Goal: Complete application form: Complete application form

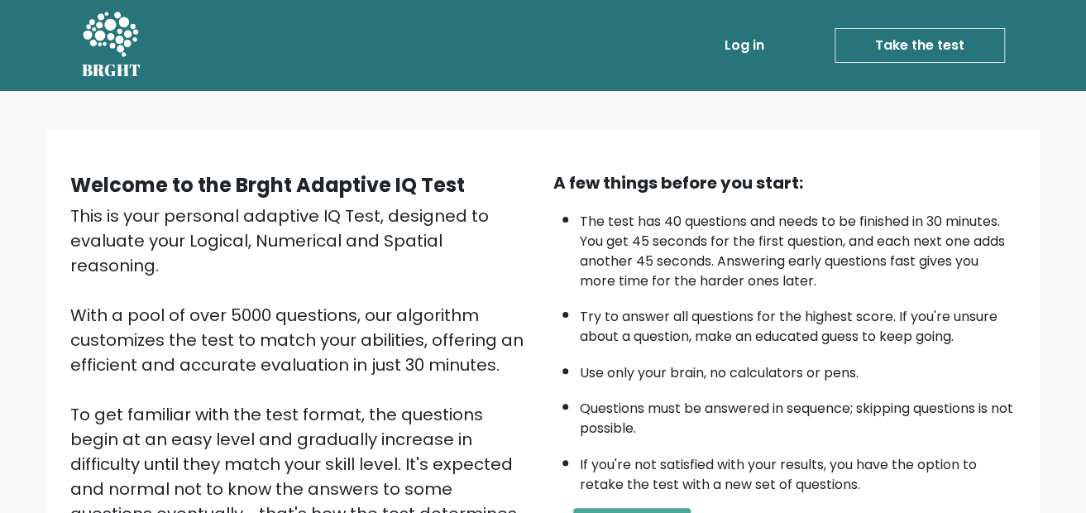
click at [922, 35] on link "Take the test" at bounding box center [920, 45] width 170 height 35
drag, startPoint x: 1090, startPoint y: 113, endPoint x: 625, endPoint y: 409, distance: 551.6
click at [625, 409] on div "A few things before you start: The test has 40 questions and needs to be finish…" at bounding box center [785, 385] width 483 height 430
drag, startPoint x: 1092, startPoint y: 121, endPoint x: 671, endPoint y: 416, distance: 514.4
click at [671, 416] on div "A few things before you start: The test has 40 questions and needs to be finish…" at bounding box center [785, 385] width 483 height 430
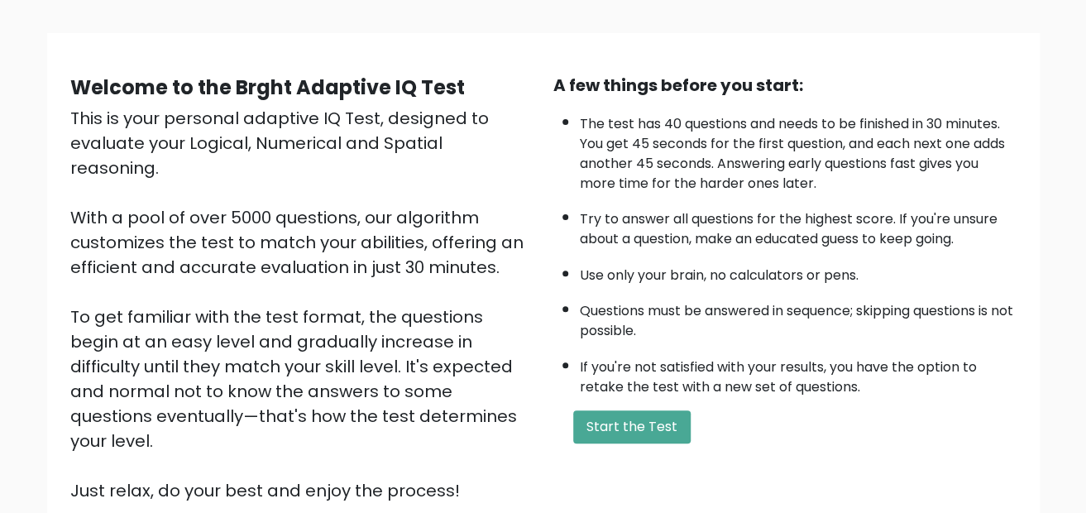
scroll to position [98, 0]
click at [650, 434] on button "Start the Test" at bounding box center [631, 426] width 117 height 33
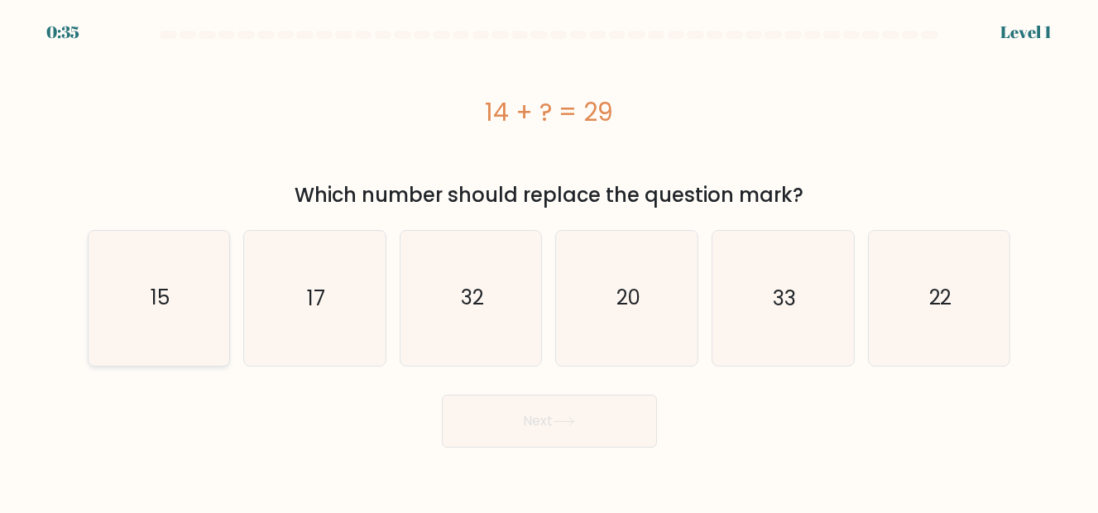
click at [213, 297] on icon "15" at bounding box center [159, 298] width 135 height 135
click at [549, 261] on input "a. 15" at bounding box center [549, 258] width 1 height 4
radio input "true"
click at [512, 410] on button "Next" at bounding box center [549, 421] width 215 height 53
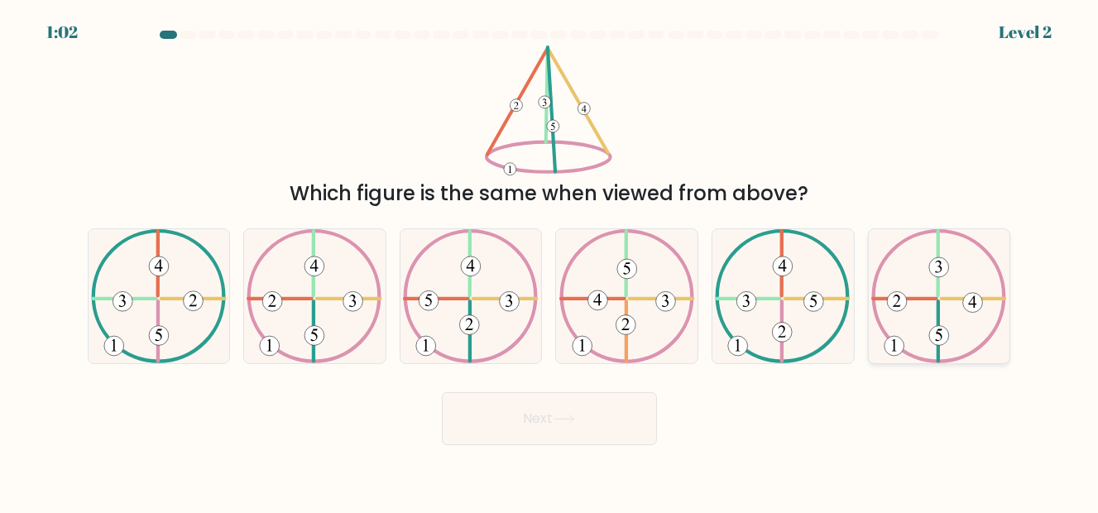
click at [963, 325] on icon at bounding box center [939, 296] width 136 height 135
click at [550, 261] on input "f." at bounding box center [549, 258] width 1 height 4
radio input "true"
click at [521, 429] on button "Next" at bounding box center [549, 418] width 215 height 53
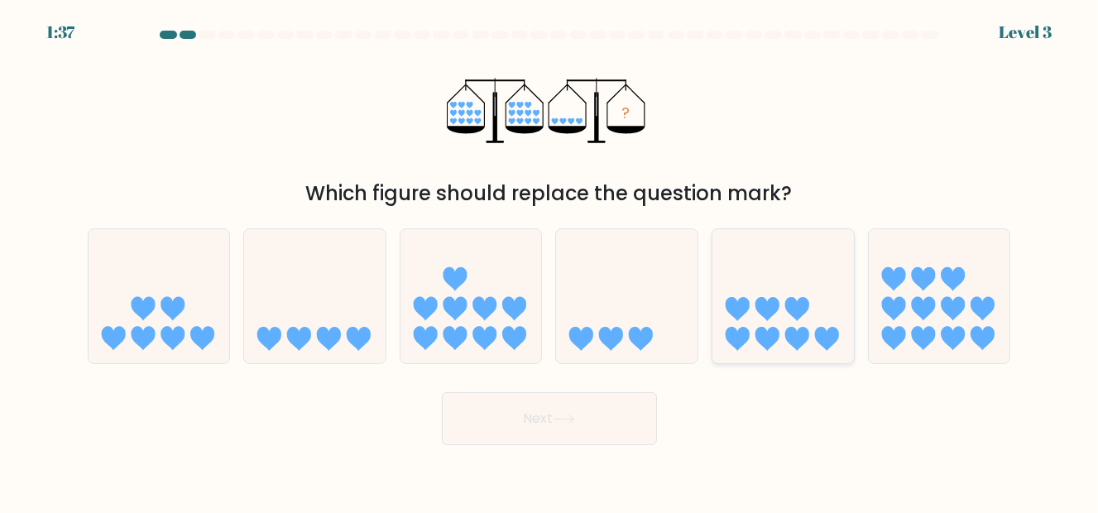
click at [820, 331] on icon at bounding box center [827, 339] width 24 height 24
click at [550, 261] on input "e." at bounding box center [549, 258] width 1 height 4
radio input "true"
click at [603, 418] on button "Next" at bounding box center [549, 418] width 215 height 53
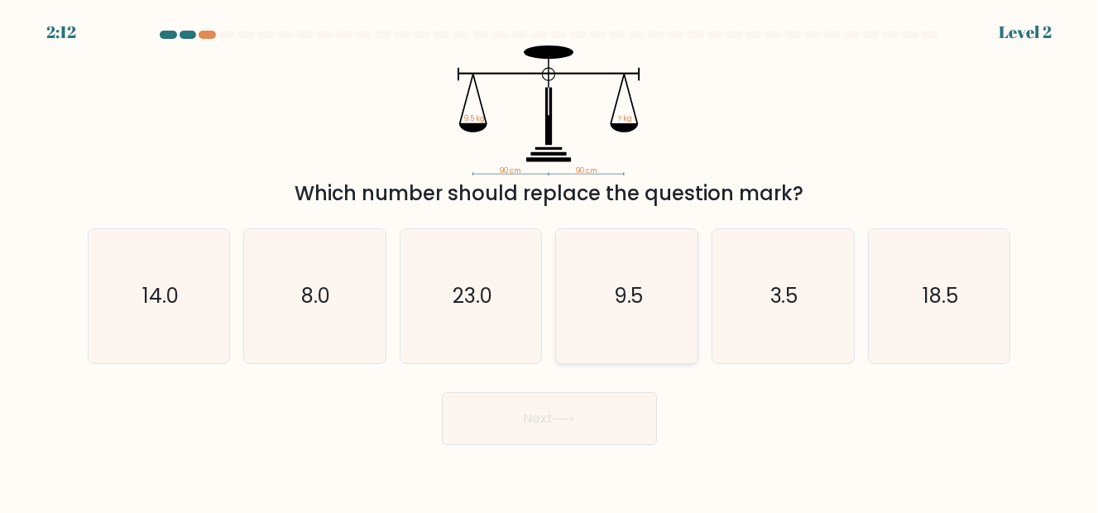
click at [655, 300] on icon "9.5" at bounding box center [627, 296] width 135 height 135
click at [550, 261] on input "d. 9.5" at bounding box center [549, 258] width 1 height 4
radio input "true"
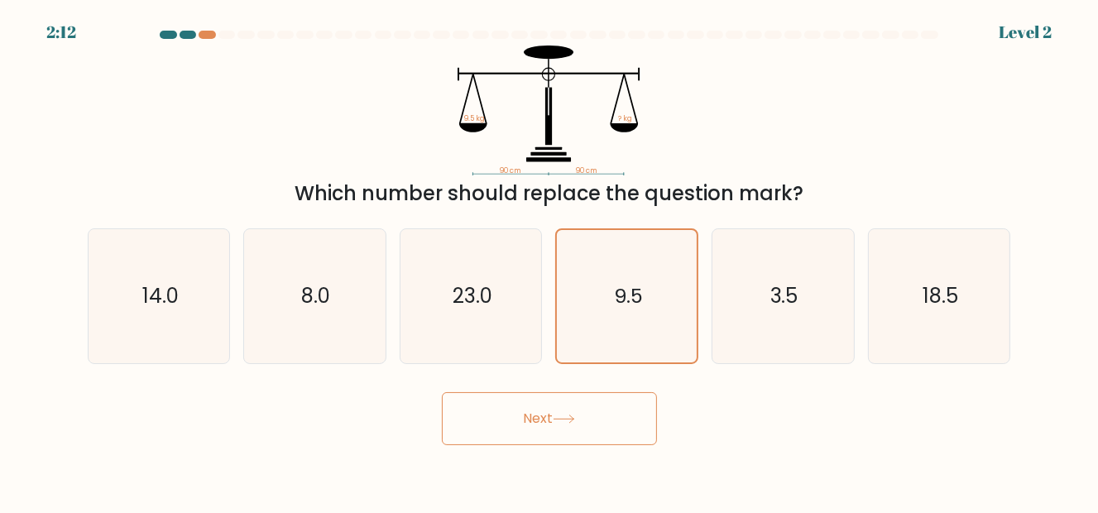
click at [580, 408] on button "Next" at bounding box center [549, 418] width 215 height 53
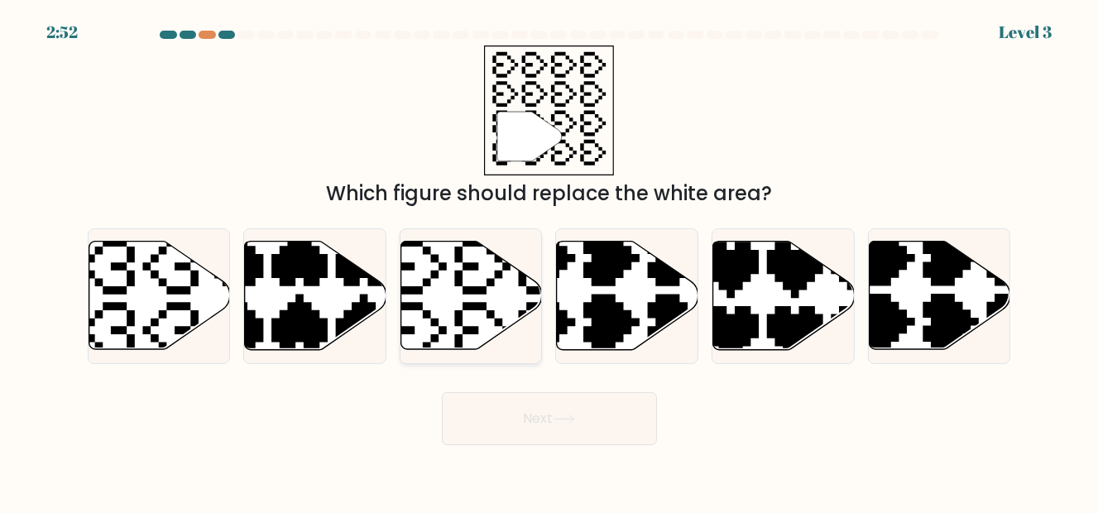
click at [496, 331] on icon at bounding box center [471, 296] width 141 height 108
click at [549, 261] on input "c." at bounding box center [549, 258] width 1 height 4
radio input "true"
click at [517, 424] on button "Next" at bounding box center [549, 418] width 215 height 53
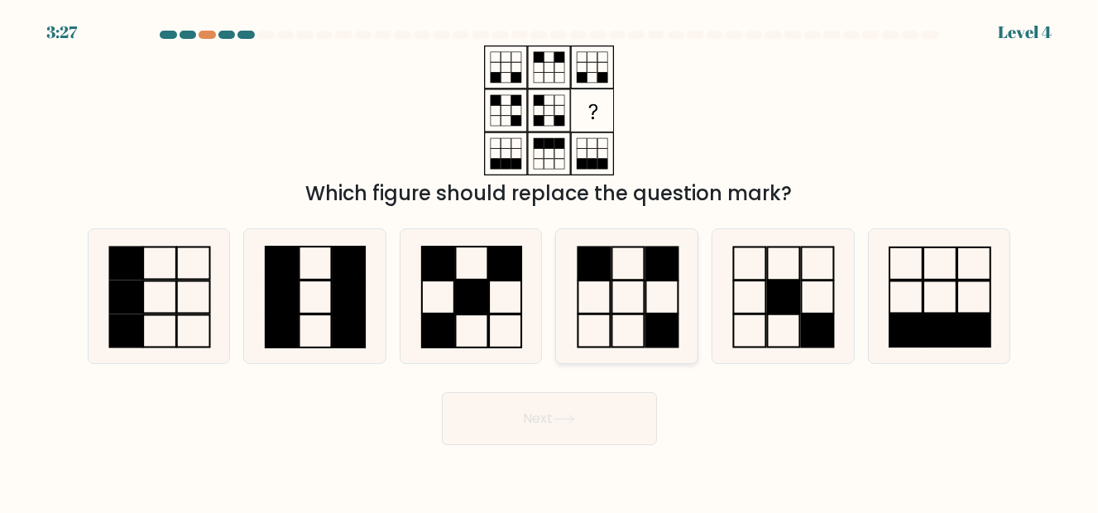
click at [636, 299] on icon at bounding box center [627, 296] width 135 height 135
click at [550, 261] on input "d." at bounding box center [549, 258] width 1 height 4
radio input "true"
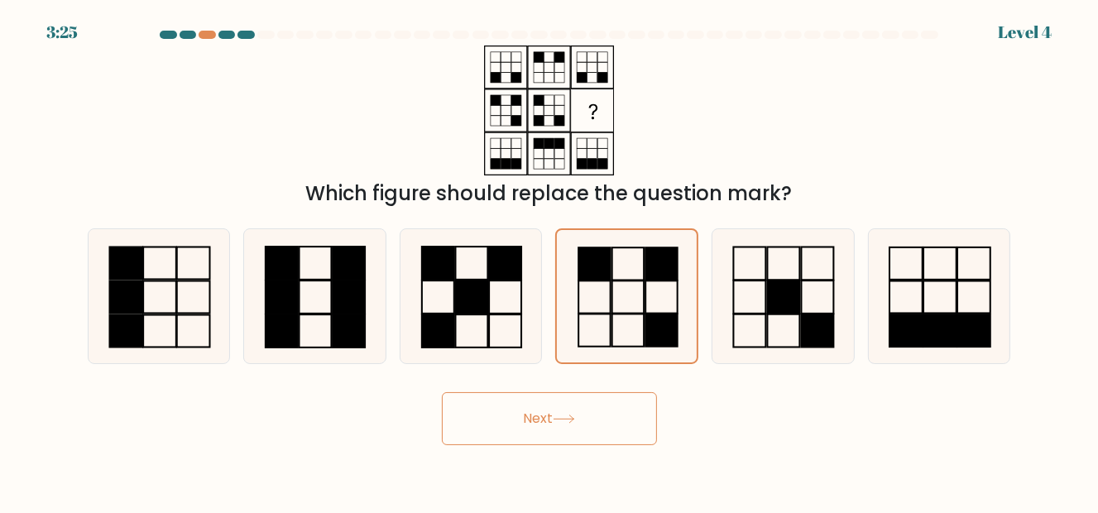
click at [601, 428] on button "Next" at bounding box center [549, 418] width 215 height 53
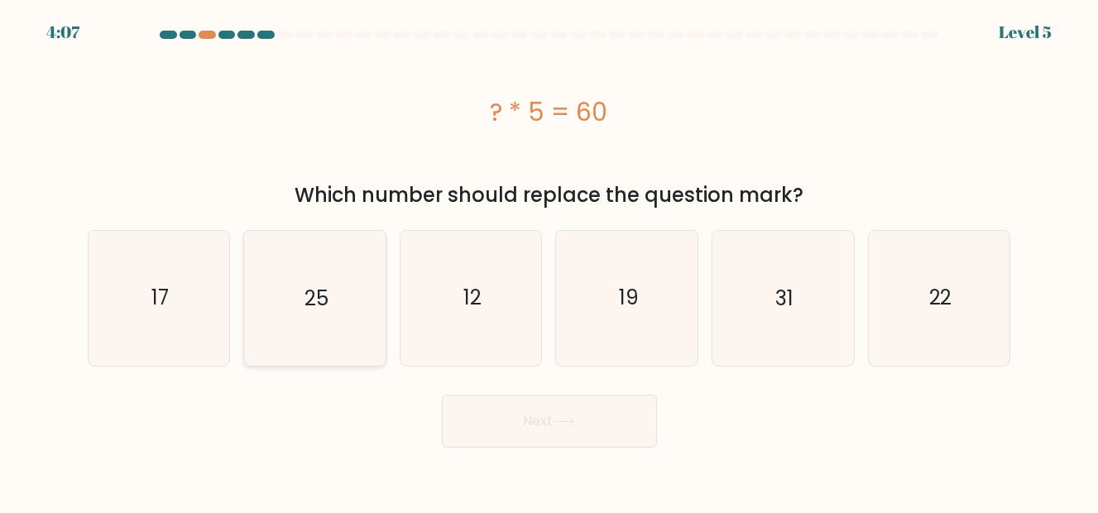
click at [324, 316] on icon "25" at bounding box center [314, 298] width 135 height 135
click at [549, 261] on input "b. 25" at bounding box center [549, 258] width 1 height 4
radio input "true"
click at [575, 419] on icon at bounding box center [564, 421] width 22 height 9
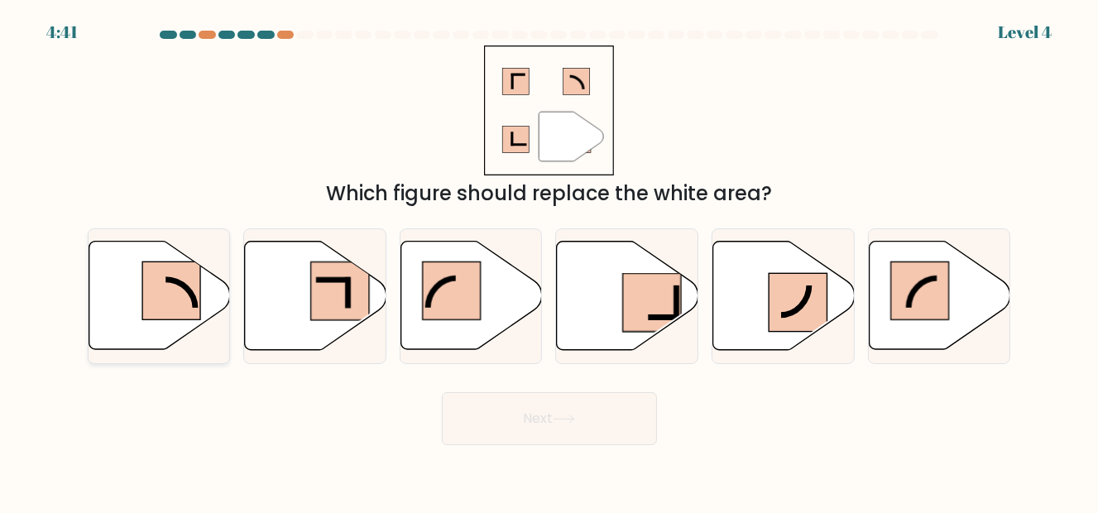
click at [137, 285] on icon at bounding box center [159, 296] width 141 height 108
click at [549, 261] on input "a." at bounding box center [549, 258] width 1 height 4
radio input "true"
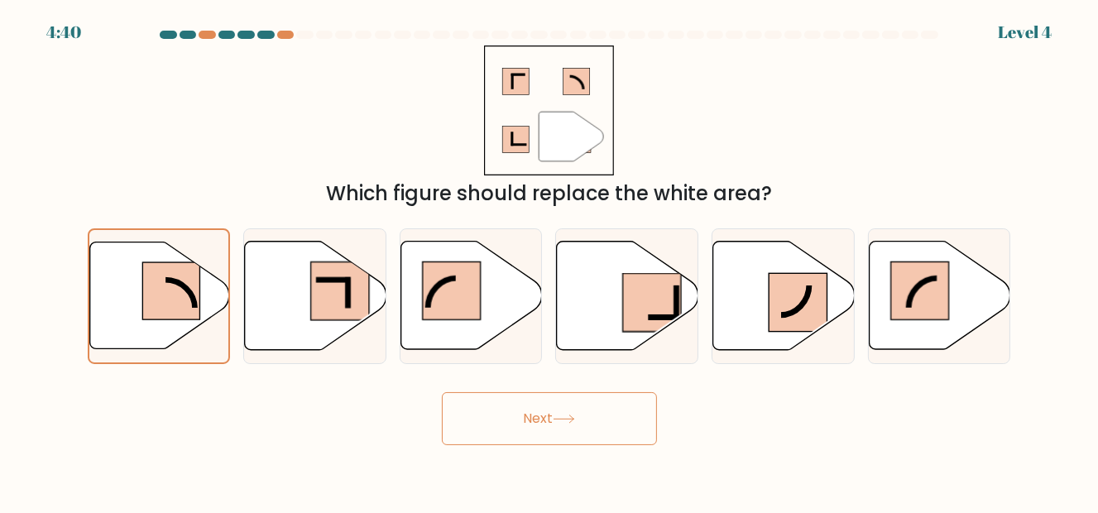
click at [538, 420] on button "Next" at bounding box center [549, 418] width 215 height 53
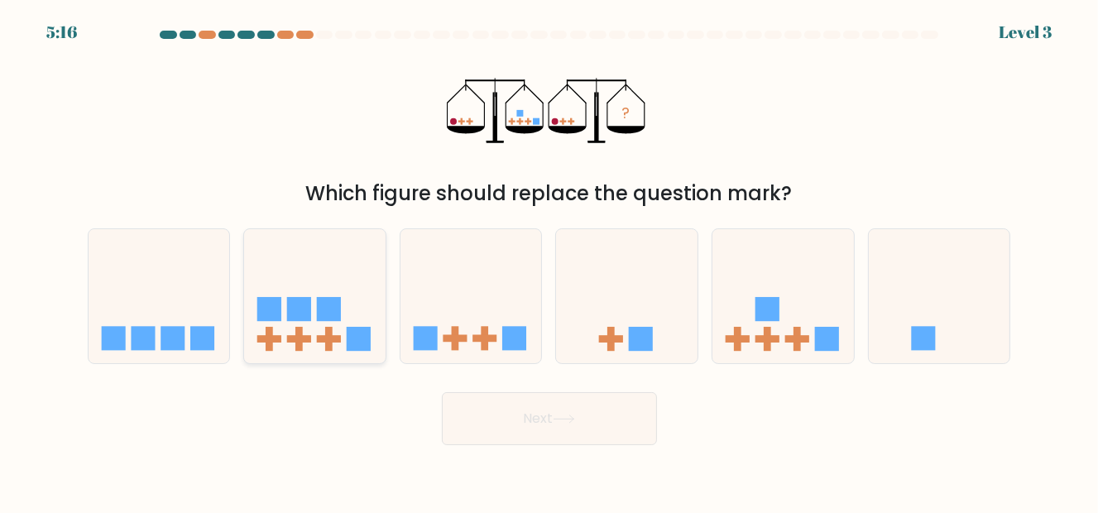
click at [358, 347] on rect at bounding box center [359, 339] width 24 height 24
click at [549, 261] on input "b." at bounding box center [549, 258] width 1 height 4
radio input "true"
click at [582, 419] on button "Next" at bounding box center [549, 418] width 215 height 53
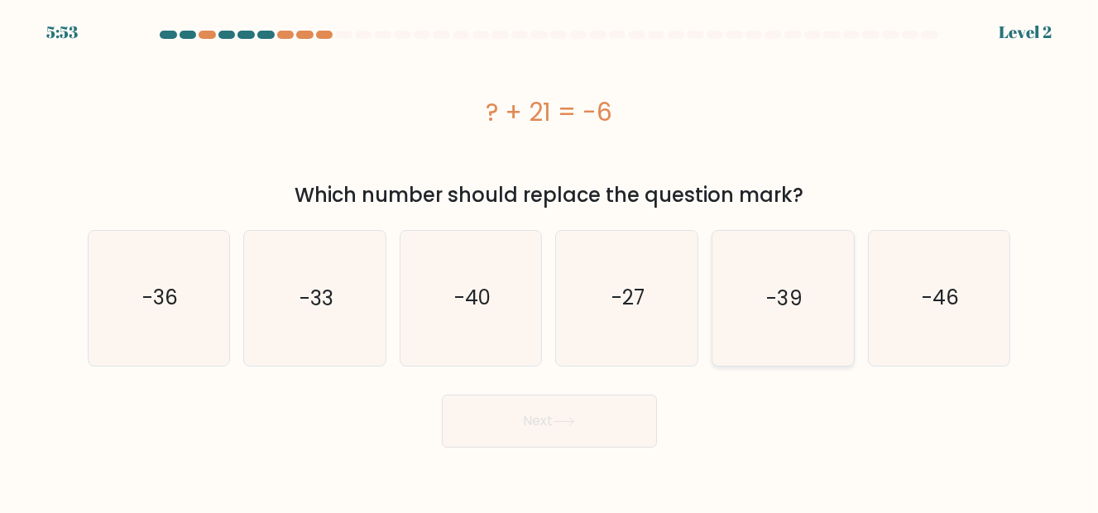
click at [769, 314] on icon "-39" at bounding box center [783, 298] width 135 height 135
click at [550, 261] on input "e. -39" at bounding box center [549, 258] width 1 height 4
radio input "true"
click at [571, 423] on icon at bounding box center [564, 421] width 22 height 9
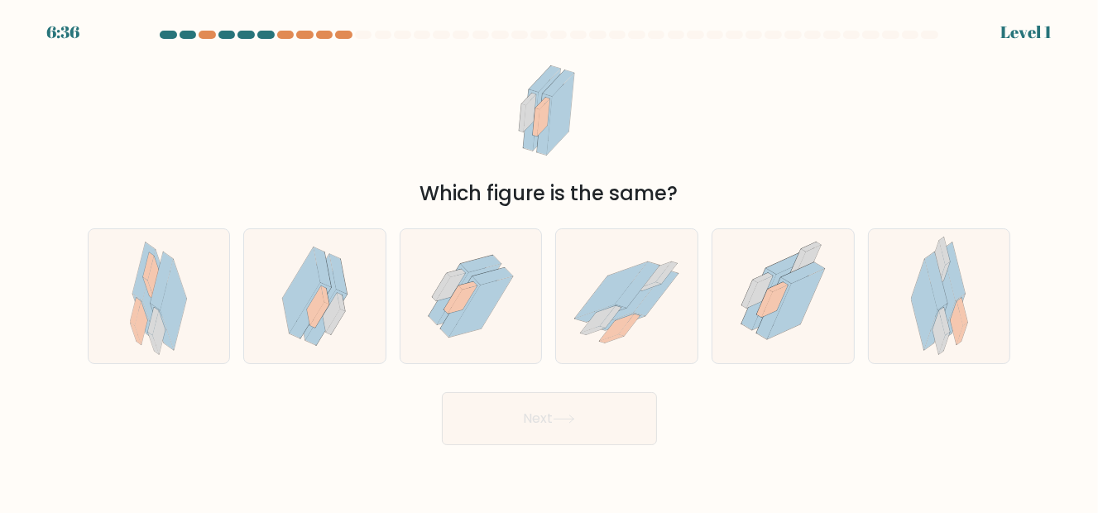
drag, startPoint x: 571, startPoint y: 423, endPoint x: 573, endPoint y: 385, distance: 38.1
click at [317, 292] on icon at bounding box center [315, 305] width 17 height 39
click at [549, 261] on input "b." at bounding box center [549, 258] width 1 height 4
radio input "true"
click at [551, 408] on button "Next" at bounding box center [549, 418] width 215 height 53
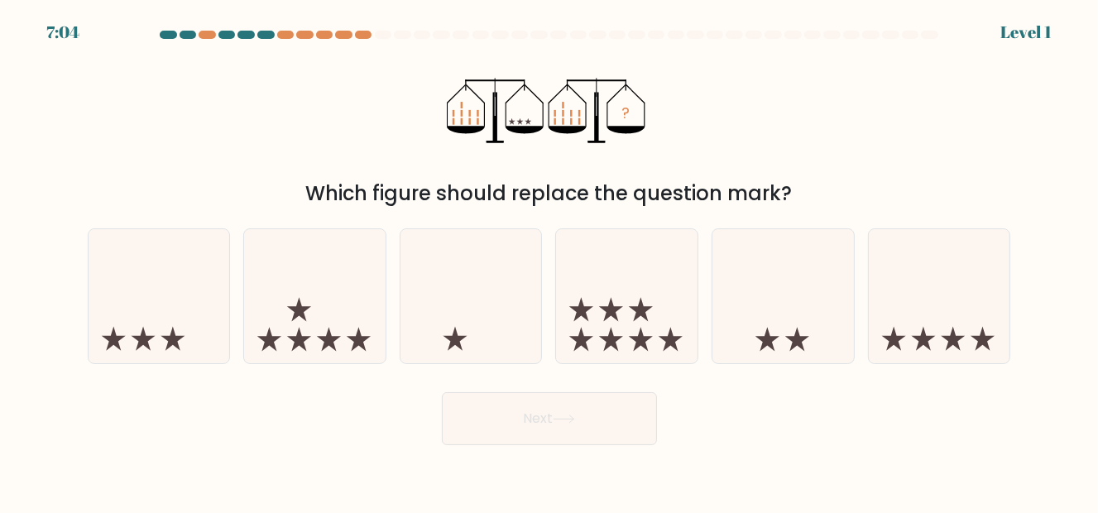
click at [56, 476] on body "7:04 Level 1" at bounding box center [549, 256] width 1098 height 513
click at [171, 270] on icon at bounding box center [159, 295] width 141 height 117
click at [549, 261] on input "a." at bounding box center [549, 258] width 1 height 4
radio input "true"
click at [515, 407] on button "Next" at bounding box center [549, 418] width 215 height 53
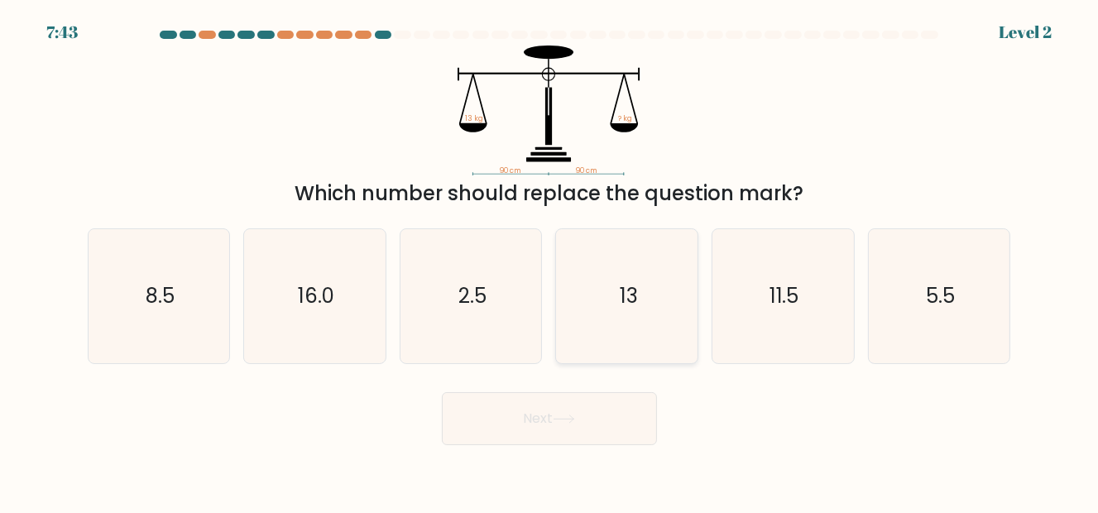
click at [630, 312] on icon "13" at bounding box center [627, 296] width 135 height 135
click at [550, 261] on input "d. 13" at bounding box center [549, 258] width 1 height 4
radio input "true"
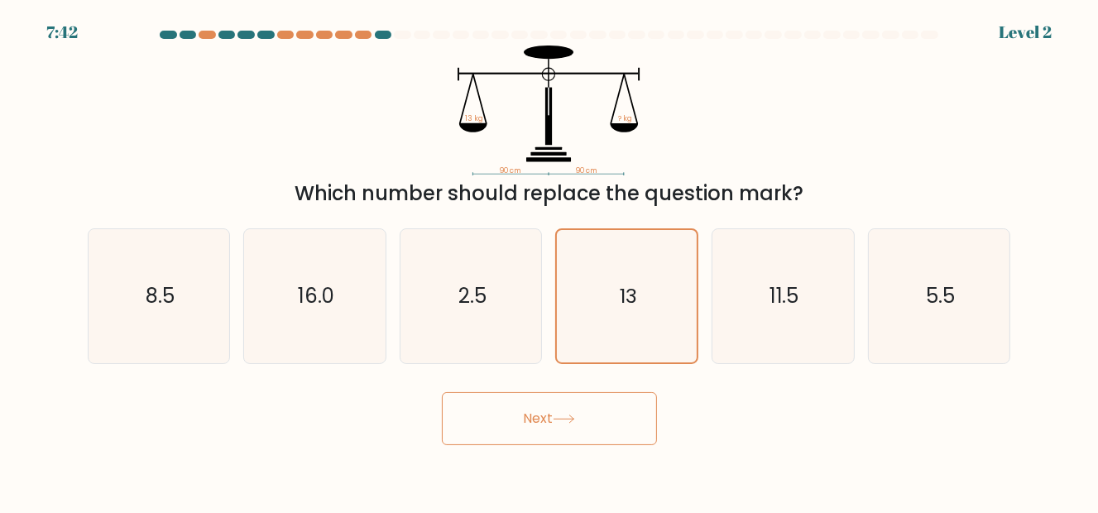
click at [597, 412] on button "Next" at bounding box center [549, 418] width 215 height 53
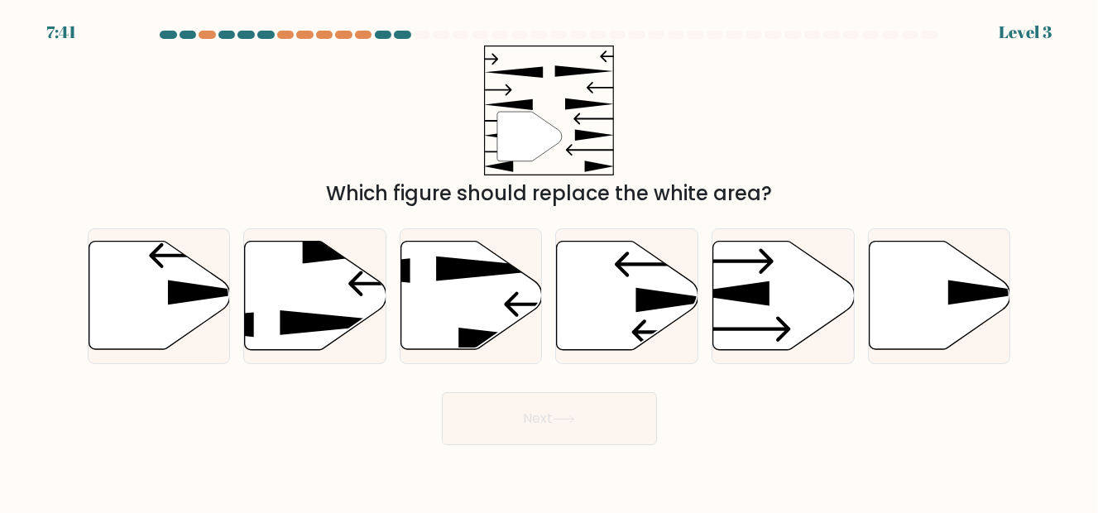
click at [597, 412] on button "Next" at bounding box center [549, 418] width 215 height 53
click at [780, 315] on icon at bounding box center [783, 296] width 141 height 108
click at [550, 261] on input "e." at bounding box center [549, 258] width 1 height 4
radio input "true"
click at [573, 415] on icon at bounding box center [564, 419] width 22 height 9
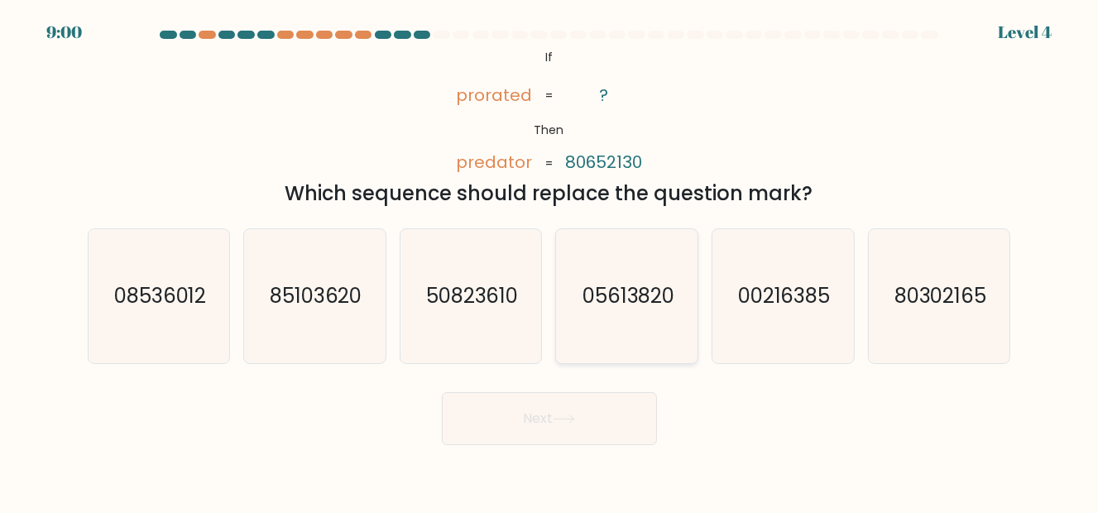
click at [628, 303] on text "05613820" at bounding box center [628, 295] width 93 height 27
click at [550, 261] on input "d. 05613820" at bounding box center [549, 258] width 1 height 4
radio input "true"
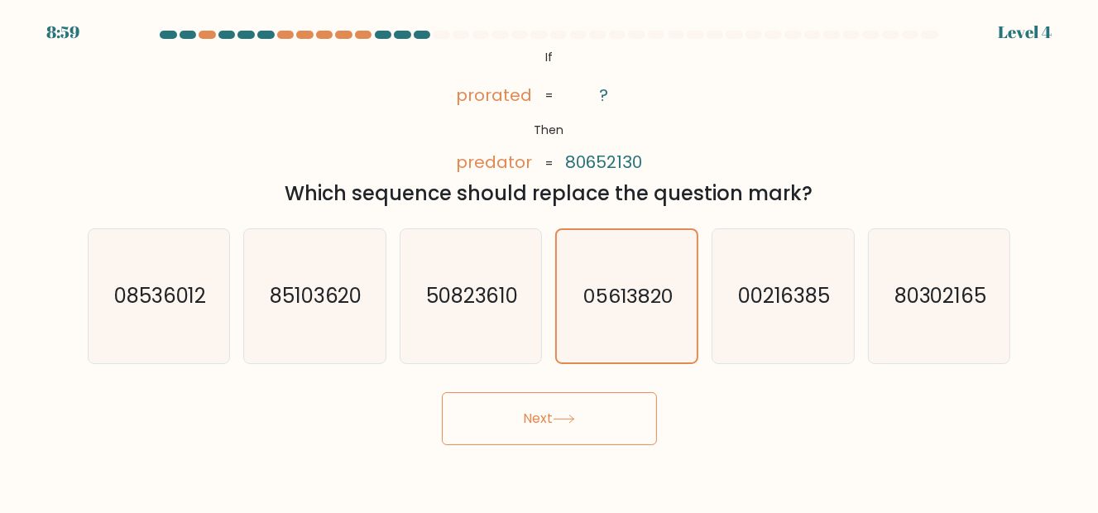
click at [565, 415] on icon at bounding box center [564, 419] width 22 height 9
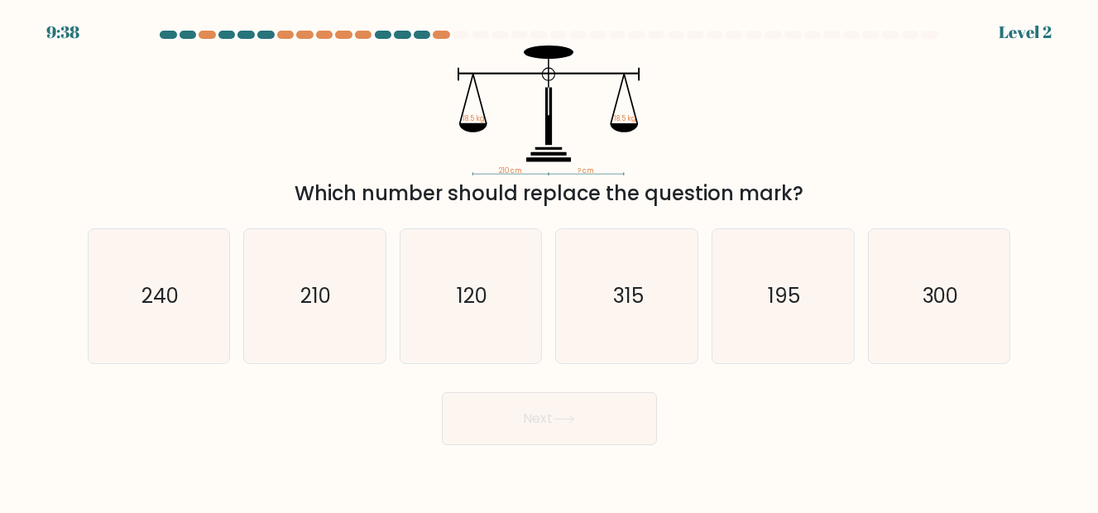
click at [323, 434] on div "Next" at bounding box center [549, 414] width 943 height 61
click at [324, 298] on text "210" at bounding box center [316, 295] width 31 height 27
click at [549, 261] on input "b. 210" at bounding box center [549, 258] width 1 height 4
radio input "true"
click at [498, 405] on button "Next" at bounding box center [549, 418] width 215 height 53
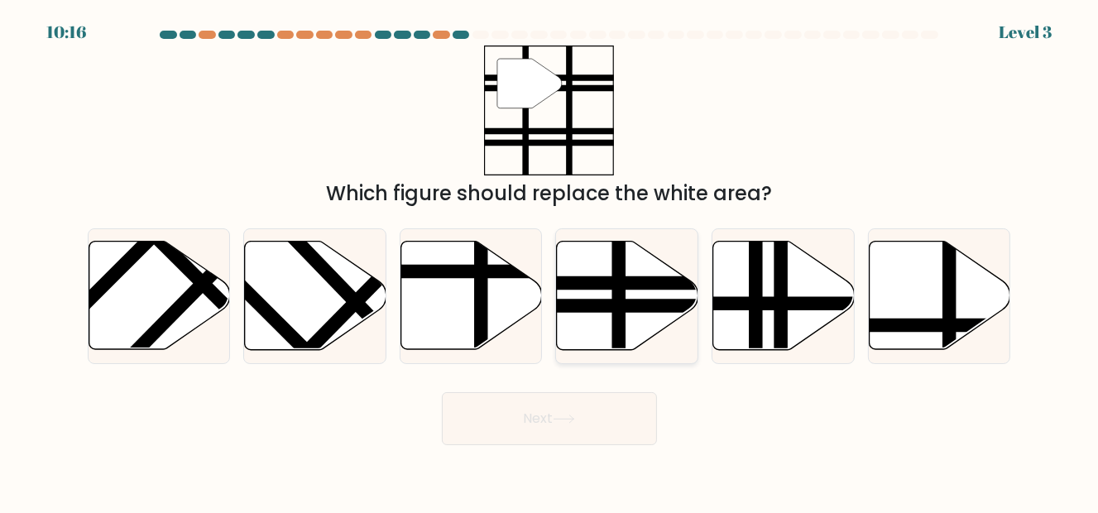
click at [640, 306] on line at bounding box center [670, 306] width 285 height 0
click at [550, 261] on input "d." at bounding box center [549, 258] width 1 height 4
radio input "true"
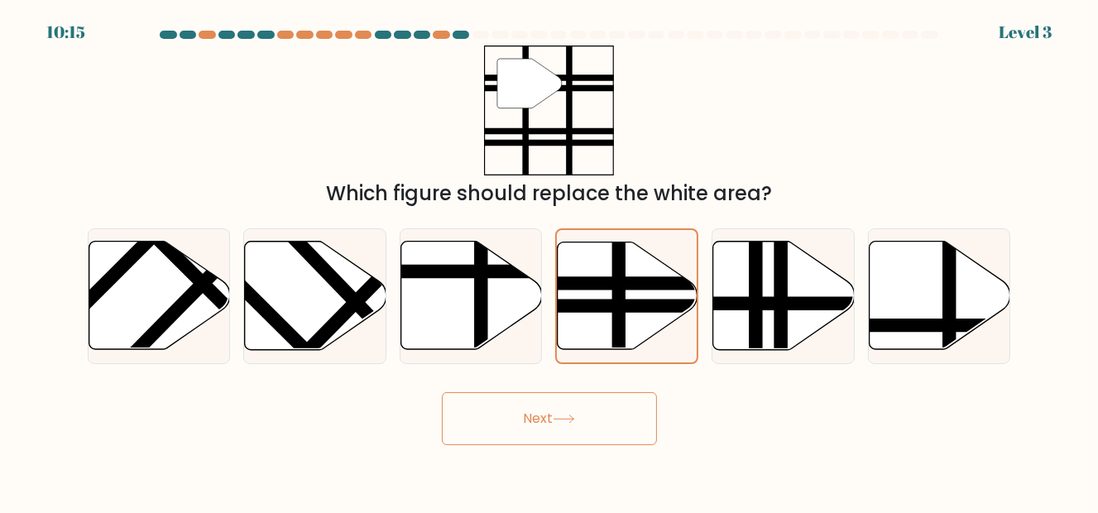
click at [601, 408] on button "Next" at bounding box center [549, 418] width 215 height 53
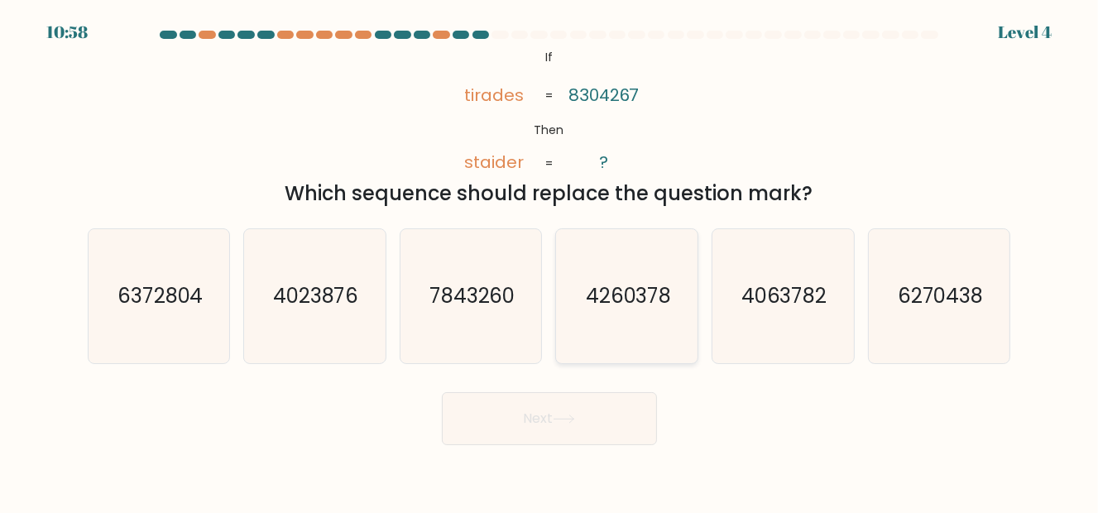
click at [606, 277] on icon "4260378" at bounding box center [627, 296] width 135 height 135
click at [550, 261] on input "d. 4260378" at bounding box center [549, 258] width 1 height 4
radio input "true"
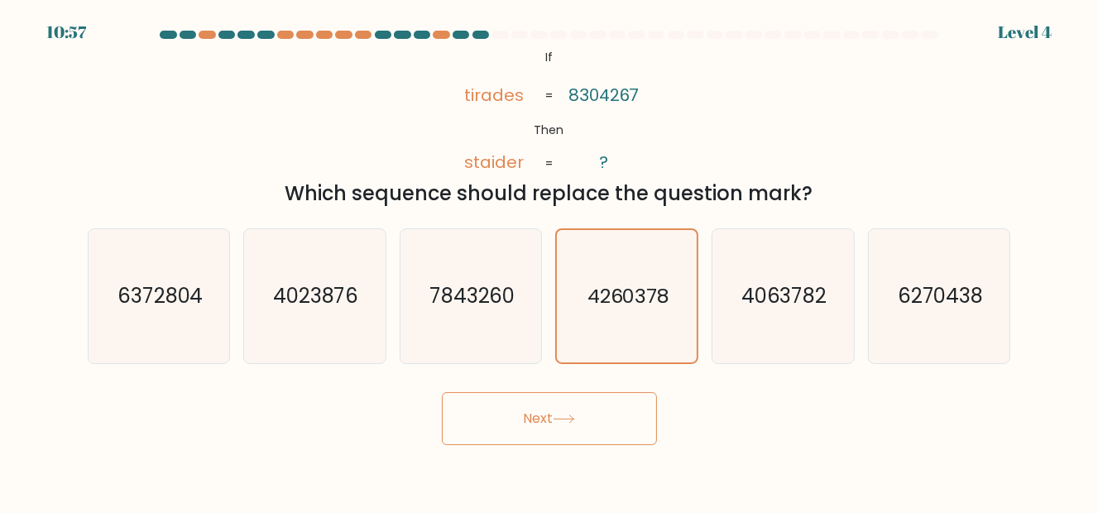
click at [564, 403] on button "Next" at bounding box center [549, 418] width 215 height 53
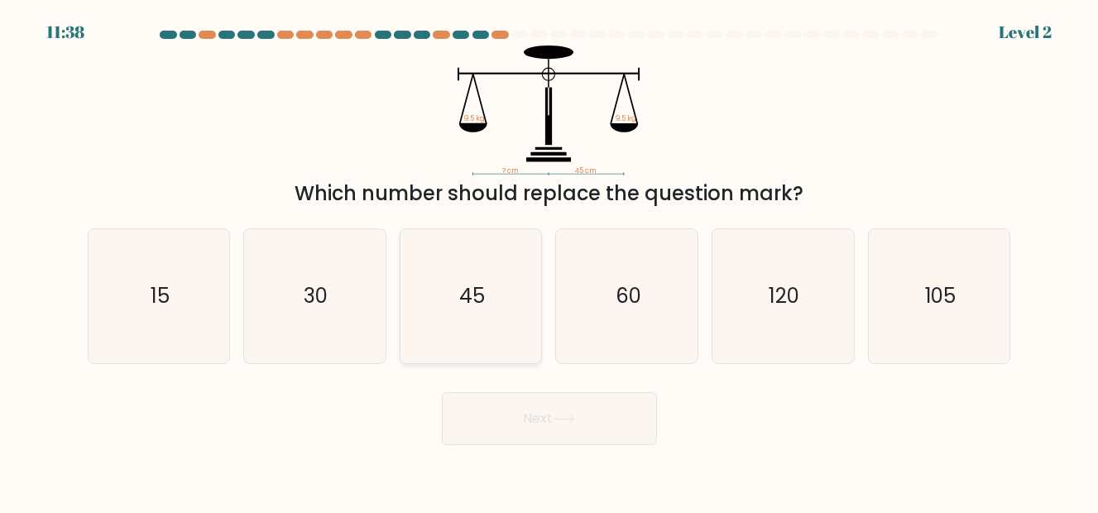
click at [457, 306] on icon "45" at bounding box center [471, 296] width 135 height 135
click at [549, 261] on input "c. 45" at bounding box center [549, 258] width 1 height 4
radio input "true"
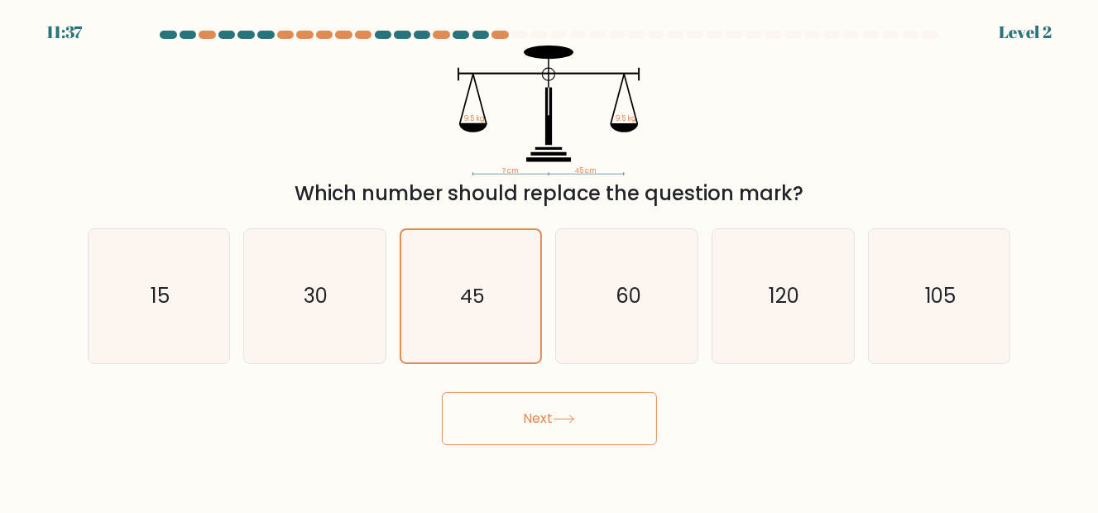
click at [507, 415] on button "Next" at bounding box center [549, 418] width 215 height 53
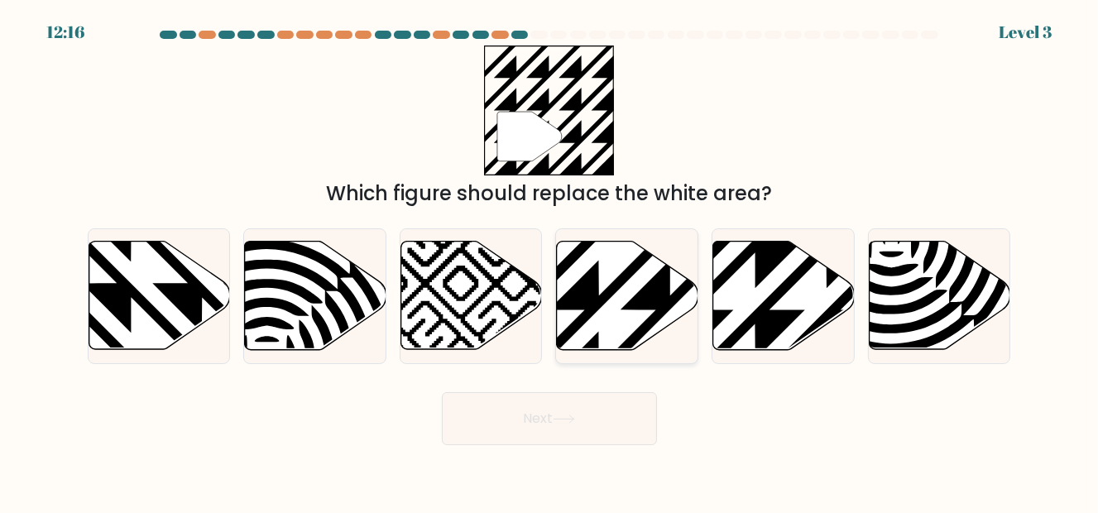
click at [604, 309] on icon at bounding box center [627, 296] width 141 height 108
click at [550, 261] on input "d." at bounding box center [549, 258] width 1 height 4
radio input "true"
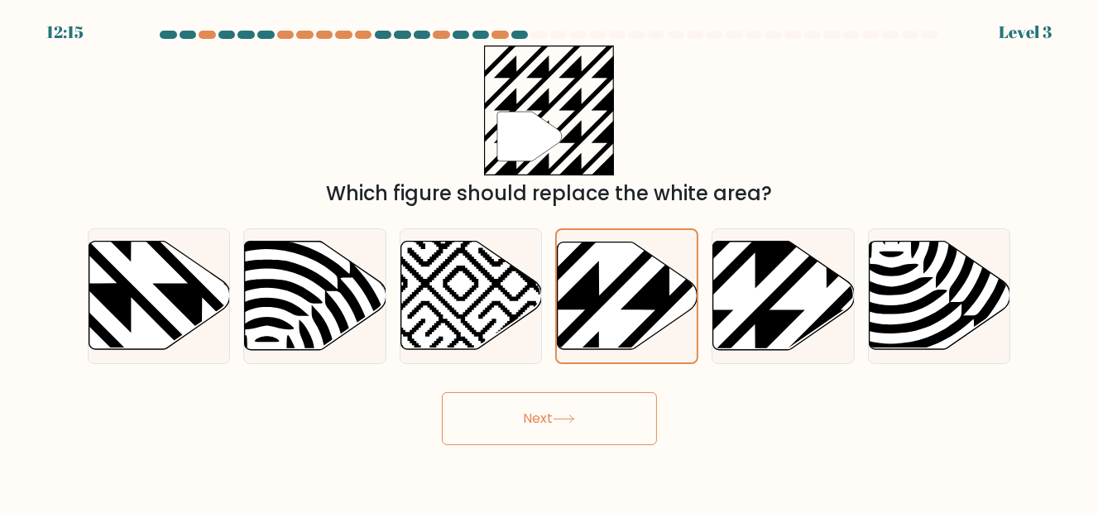
click at [571, 395] on button "Next" at bounding box center [549, 418] width 215 height 53
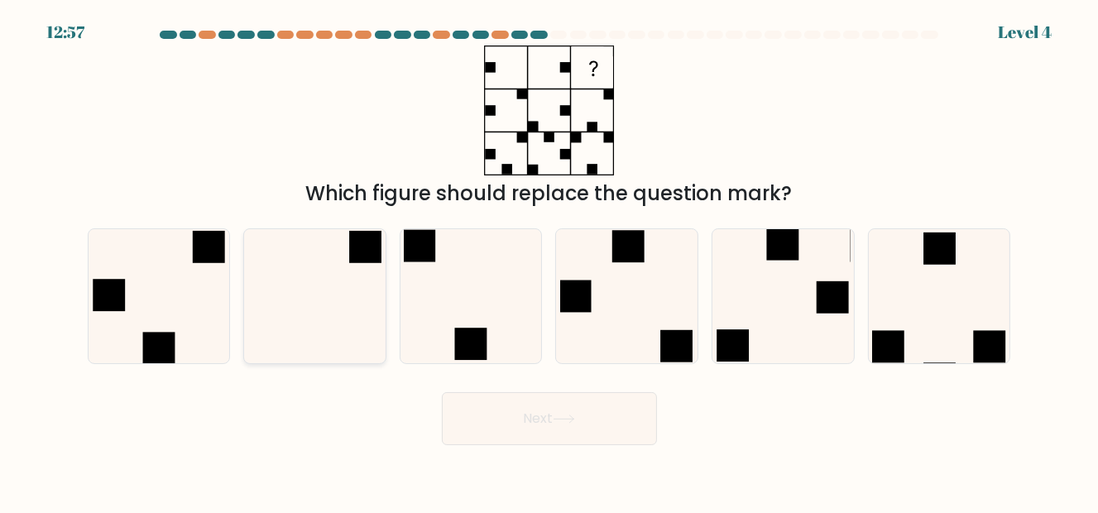
click at [384, 304] on div at bounding box center [314, 296] width 143 height 137
click at [549, 261] on input "b." at bounding box center [549, 258] width 1 height 4
radio input "true"
click at [575, 442] on button "Next" at bounding box center [549, 418] width 215 height 53
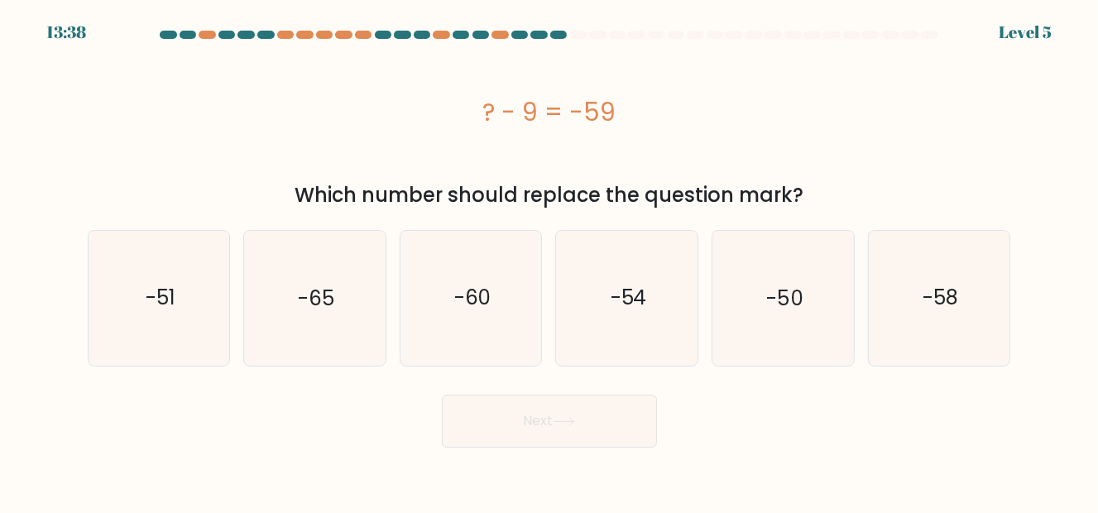
click at [478, 463] on body "13:38 Level 5" at bounding box center [549, 256] width 1098 height 513
click at [325, 300] on text "-65" at bounding box center [316, 298] width 36 height 27
click at [549, 261] on input "b. -65" at bounding box center [549, 258] width 1 height 4
radio input "true"
click at [541, 409] on button "Next" at bounding box center [549, 421] width 215 height 53
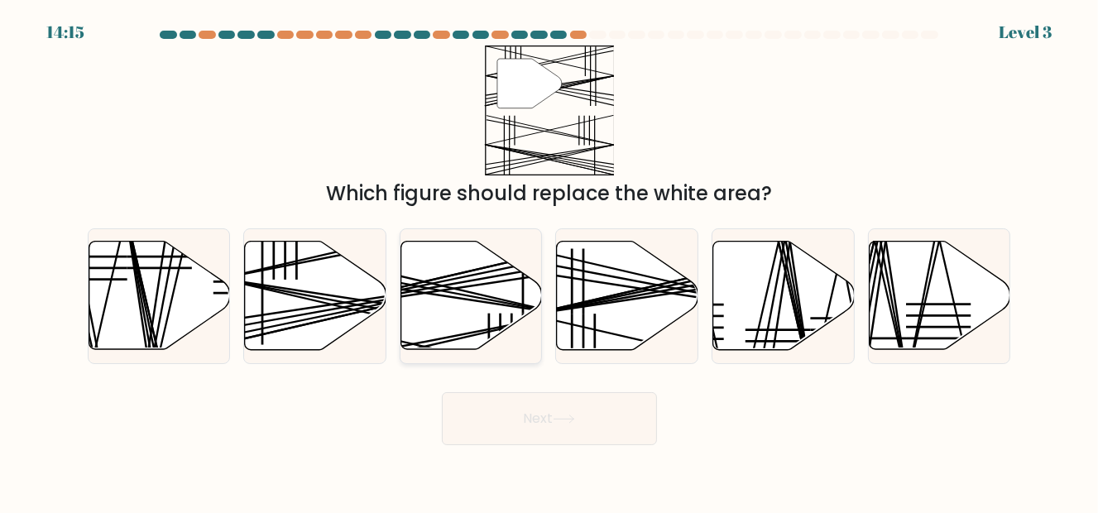
click at [506, 294] on icon at bounding box center [471, 296] width 141 height 108
click at [549, 261] on input "c." at bounding box center [549, 258] width 1 height 4
radio input "true"
click at [285, 264] on line at bounding box center [359, 246] width 280 height 65
click at [549, 261] on input "b." at bounding box center [549, 258] width 1 height 4
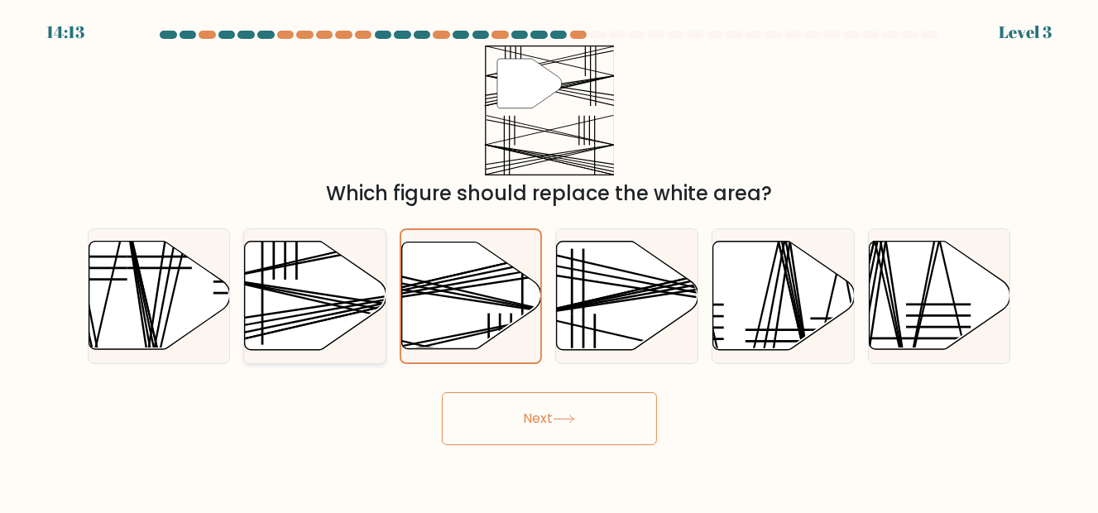
radio input "true"
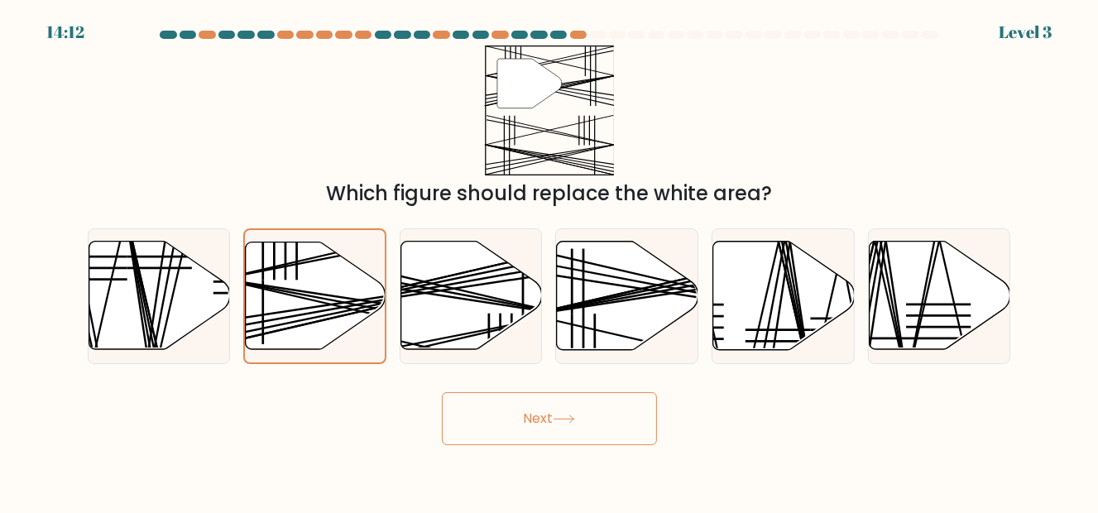
click at [494, 415] on button "Next" at bounding box center [549, 418] width 215 height 53
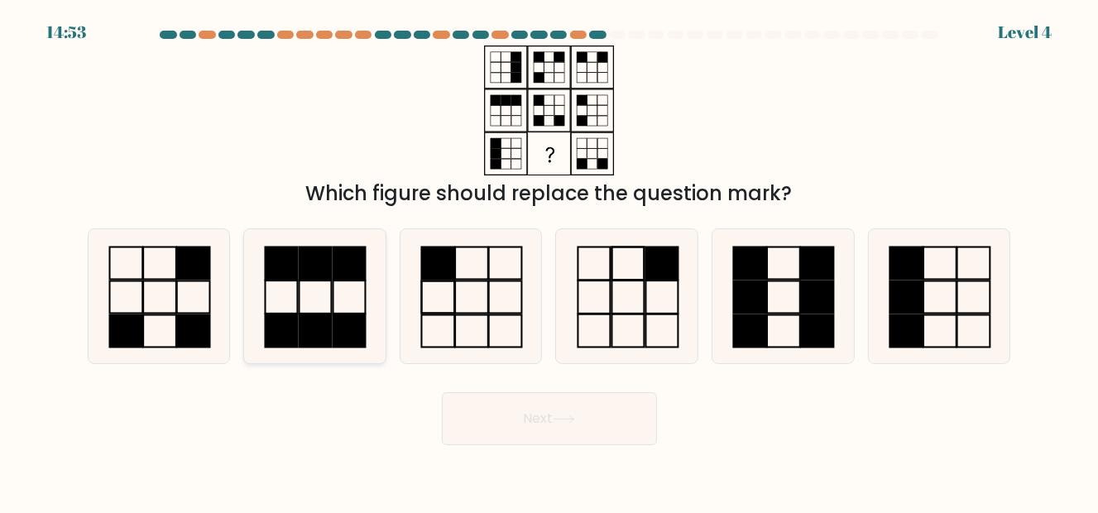
click at [332, 338] on rect at bounding box center [316, 330] width 32 height 33
click at [549, 261] on input "b." at bounding box center [549, 258] width 1 height 4
radio input "true"
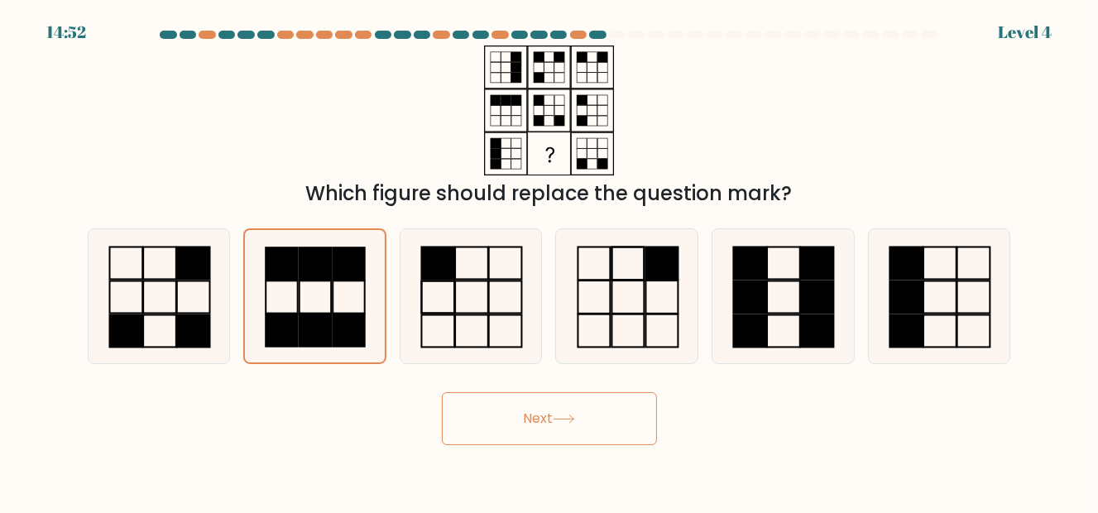
click at [482, 400] on button "Next" at bounding box center [549, 418] width 215 height 53
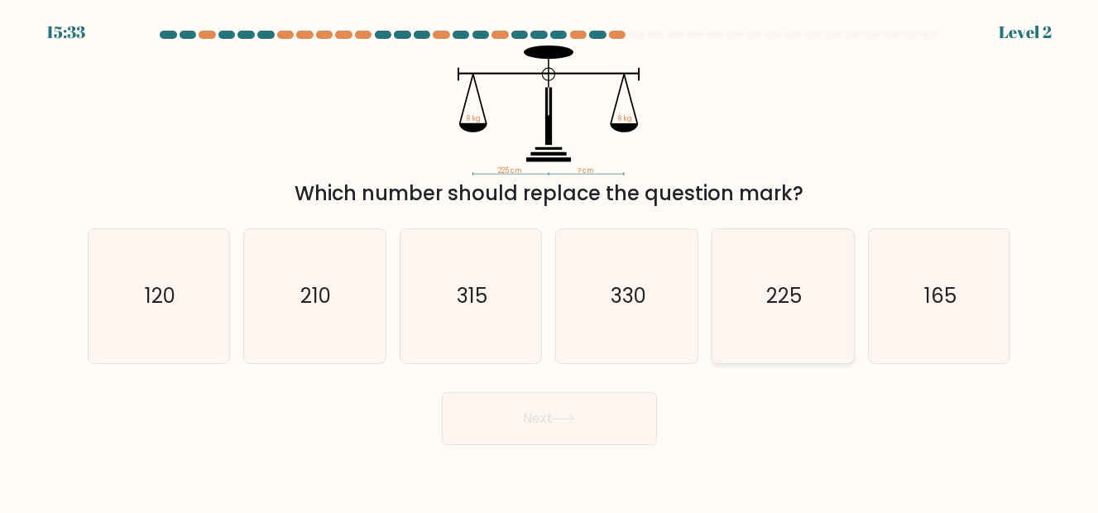
click at [785, 308] on text "225" at bounding box center [785, 295] width 36 height 27
click at [550, 261] on input "e. 225" at bounding box center [549, 258] width 1 height 4
radio input "true"
click at [579, 414] on button "Next" at bounding box center [549, 418] width 215 height 53
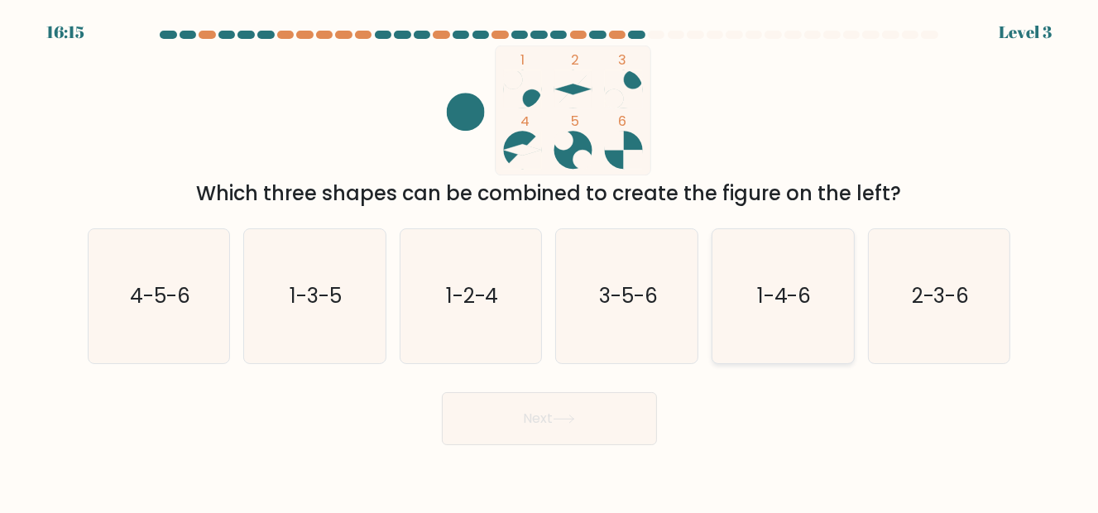
click at [744, 301] on icon "1-4-6" at bounding box center [783, 296] width 135 height 135
click at [550, 261] on input "e. 1-4-6" at bounding box center [549, 258] width 1 height 4
radio input "true"
click at [592, 396] on button "Next" at bounding box center [549, 418] width 215 height 53
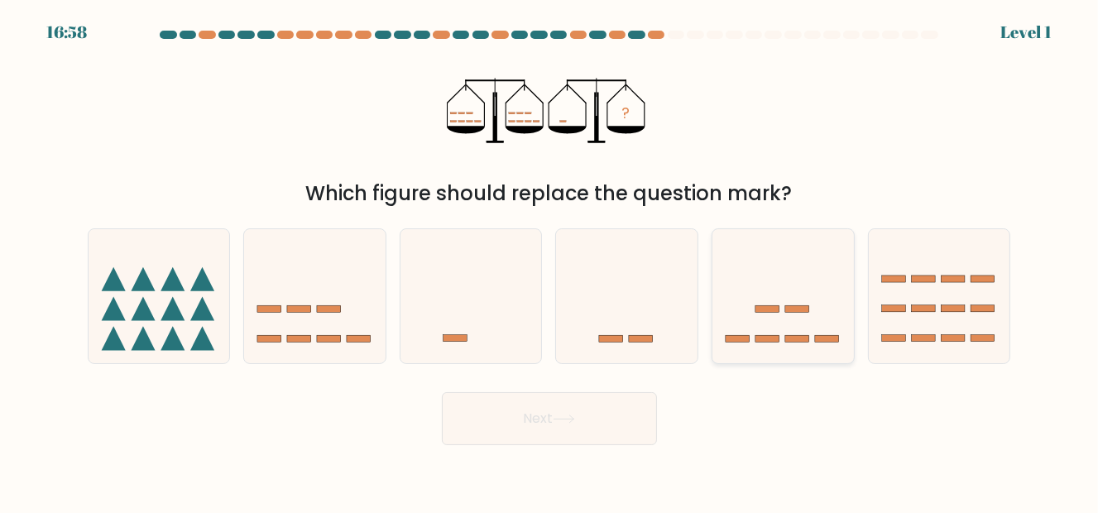
click at [763, 294] on icon at bounding box center [782, 295] width 141 height 117
click at [550, 261] on input "e." at bounding box center [549, 258] width 1 height 4
radio input "true"
click at [630, 396] on button "Next" at bounding box center [549, 418] width 215 height 53
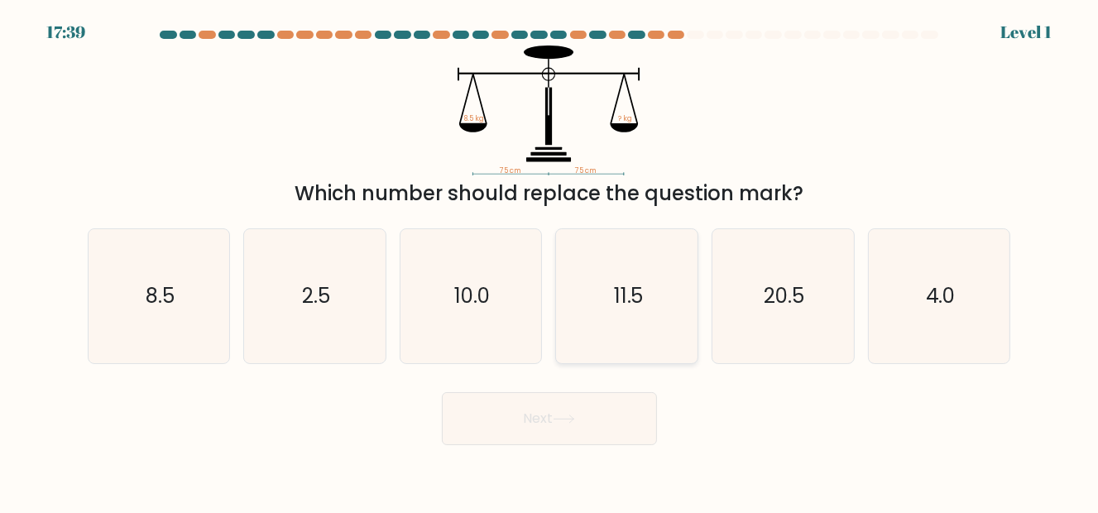
click at [617, 261] on icon "11.5" at bounding box center [627, 296] width 135 height 135
click at [550, 261] on input "d. 11.5" at bounding box center [549, 258] width 1 height 4
radio input "true"
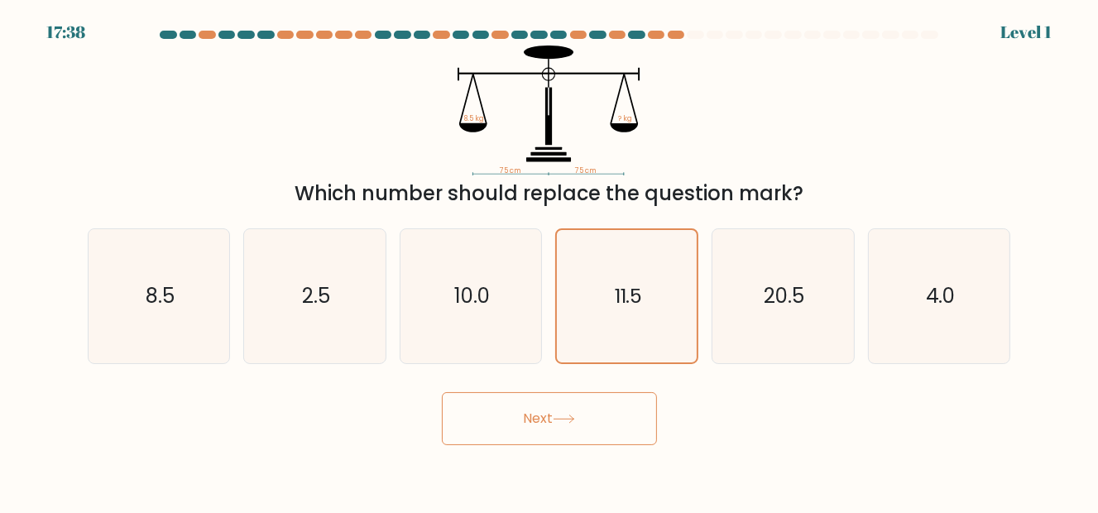
click at [551, 417] on button "Next" at bounding box center [549, 418] width 215 height 53
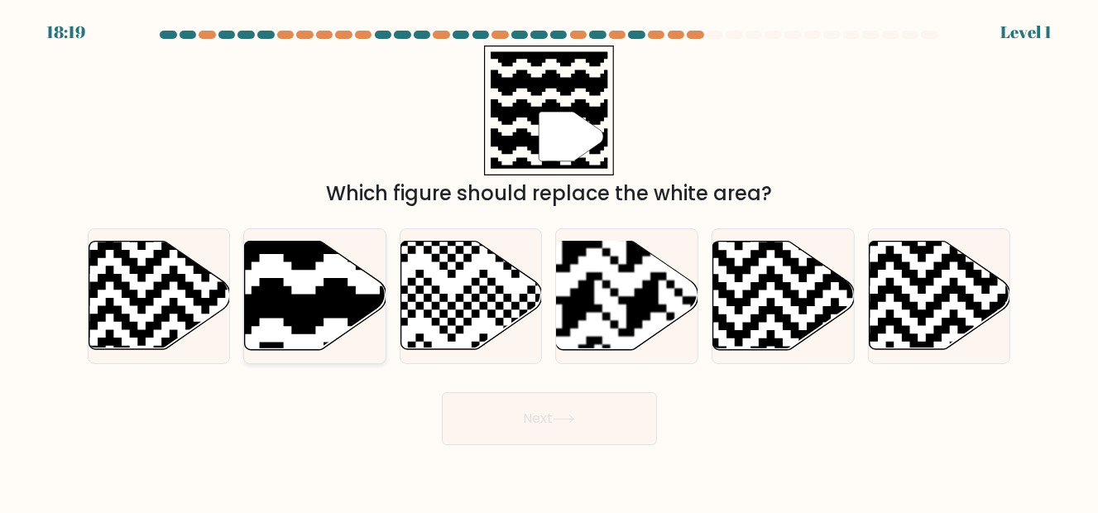
click at [364, 316] on icon at bounding box center [268, 238] width 256 height 256
click at [549, 261] on input "b." at bounding box center [549, 258] width 1 height 4
radio input "true"
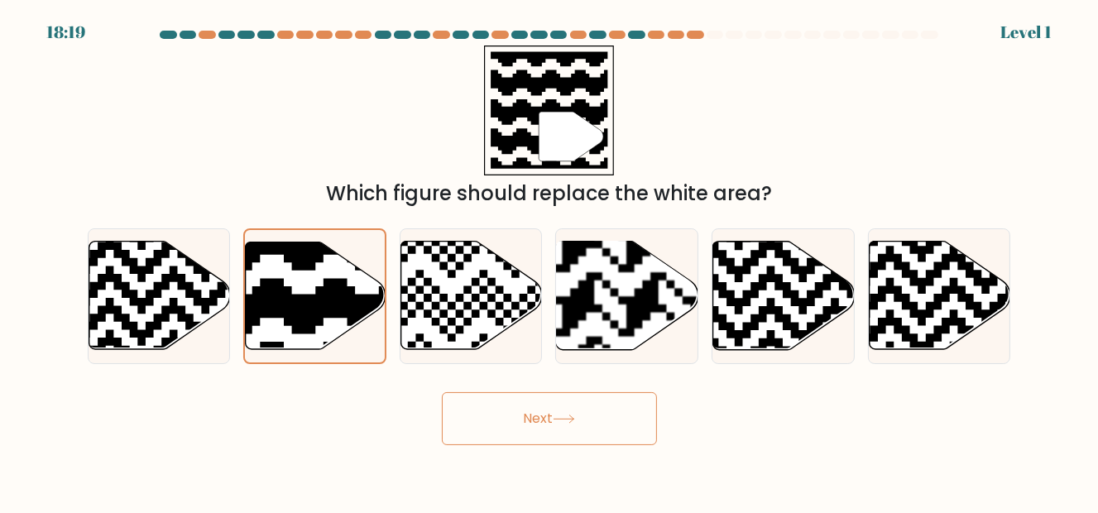
click at [522, 401] on button "Next" at bounding box center [549, 418] width 215 height 53
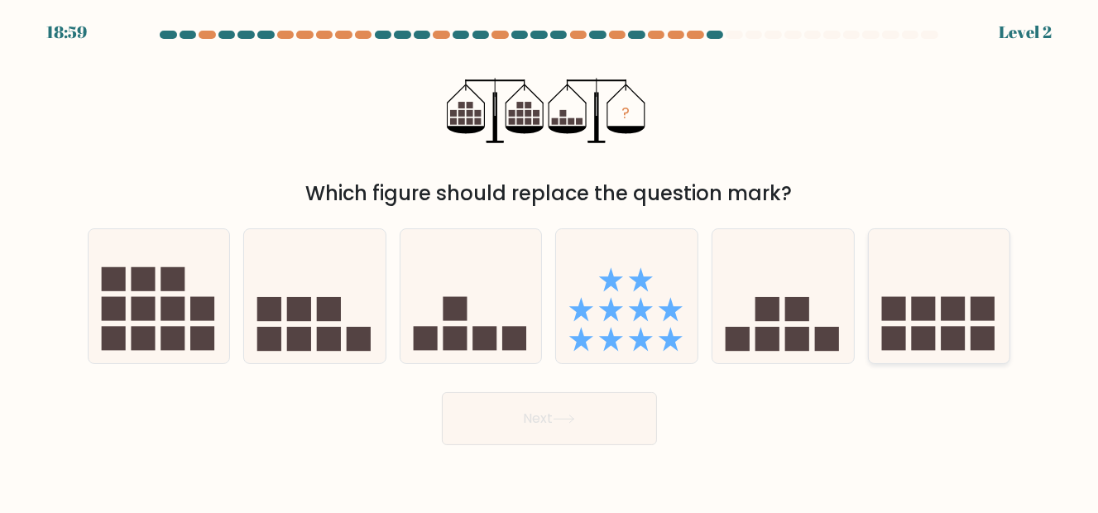
click at [892, 317] on rect at bounding box center [893, 309] width 24 height 24
click at [550, 261] on input "f." at bounding box center [549, 258] width 1 height 4
radio input "true"
click at [164, 266] on icon at bounding box center [159, 295] width 141 height 117
click at [549, 261] on input "a." at bounding box center [549, 258] width 1 height 4
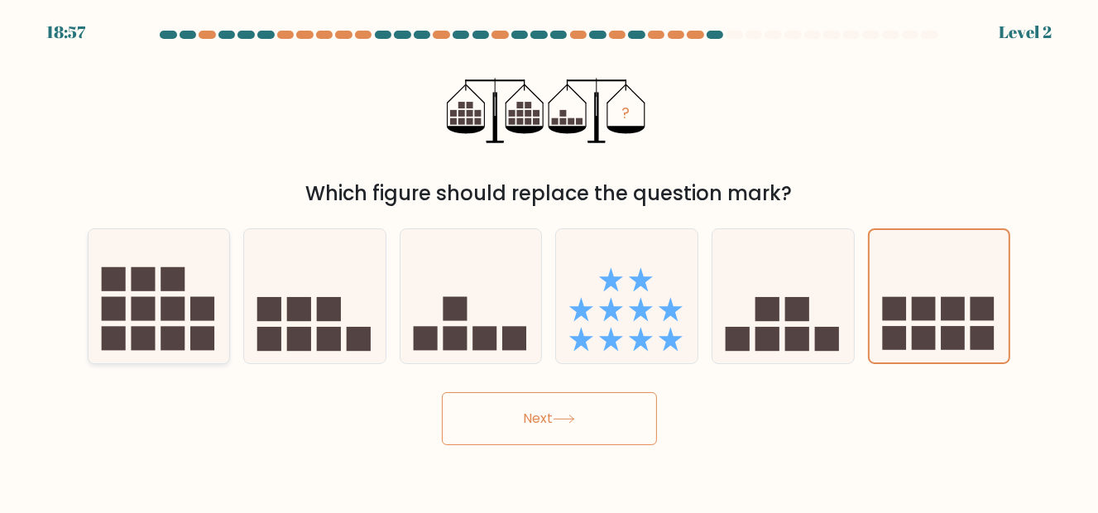
radio input "true"
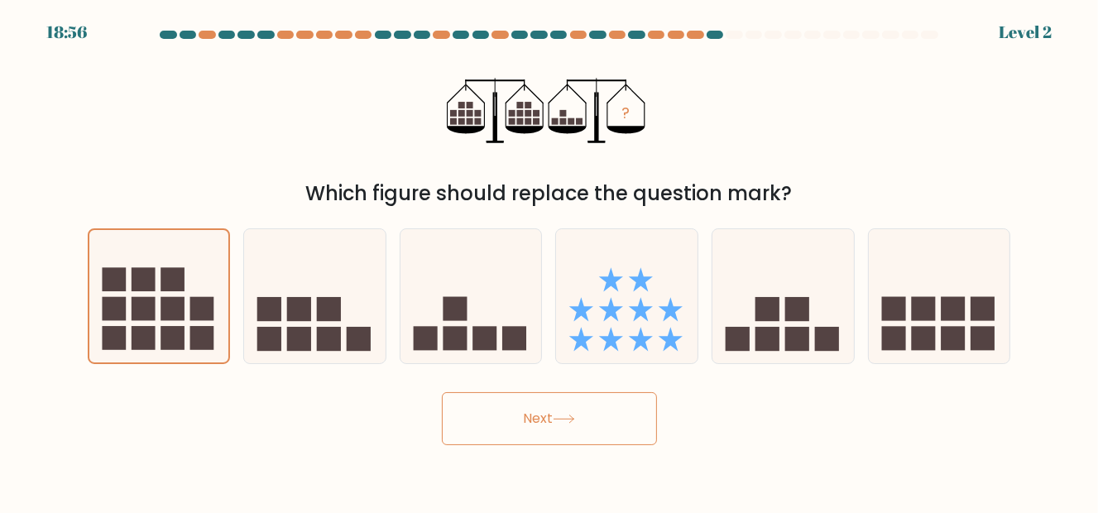
click at [490, 402] on button "Next" at bounding box center [549, 418] width 215 height 53
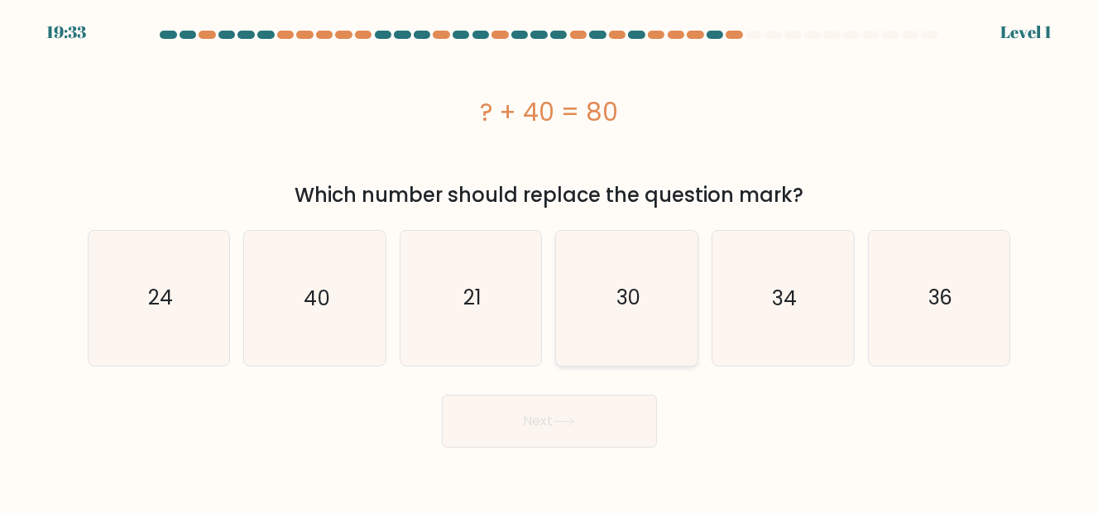
click at [605, 307] on icon "30" at bounding box center [627, 298] width 135 height 135
click at [550, 261] on input "d. 30" at bounding box center [549, 258] width 1 height 4
radio input "true"
click at [563, 414] on button "Next" at bounding box center [549, 421] width 215 height 53
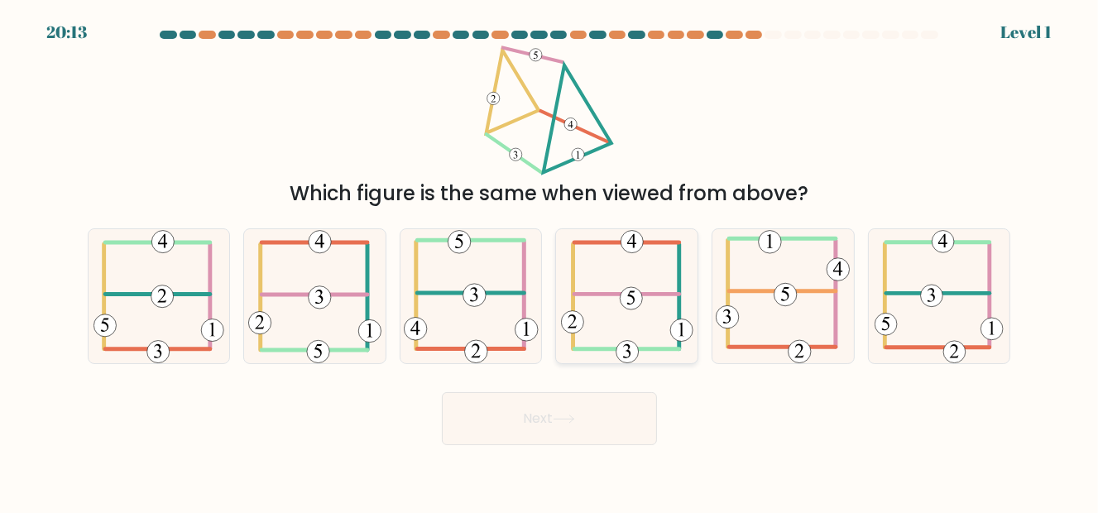
click at [603, 294] on 113 at bounding box center [626, 294] width 105 height 0
click at [550, 261] on input "d." at bounding box center [549, 258] width 1 height 4
radio input "true"
click at [563, 397] on button "Next" at bounding box center [549, 418] width 215 height 53
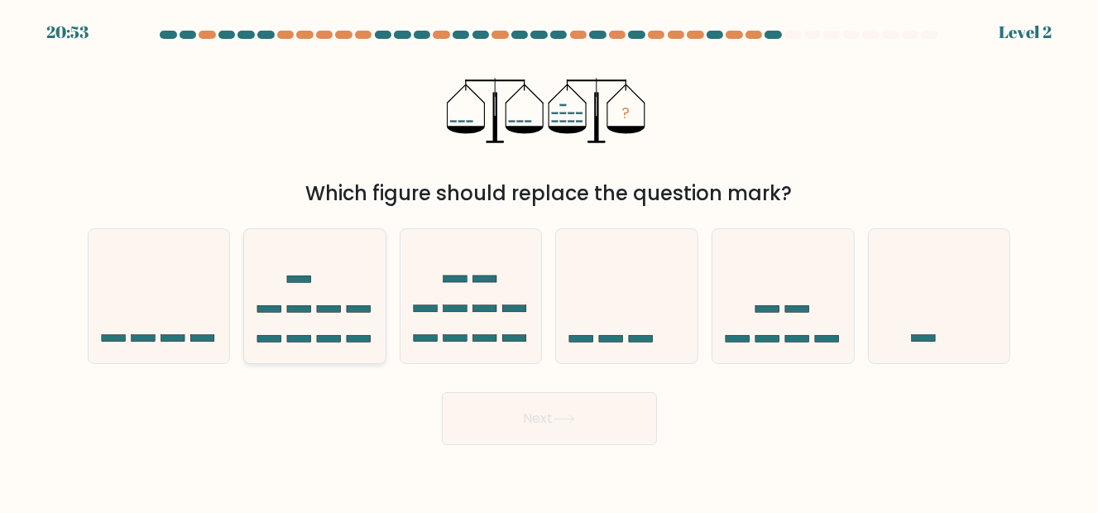
click at [367, 309] on rect at bounding box center [359, 308] width 24 height 7
click at [549, 261] on input "b." at bounding box center [549, 258] width 1 height 4
radio input "true"
click at [531, 415] on button "Next" at bounding box center [549, 418] width 215 height 53
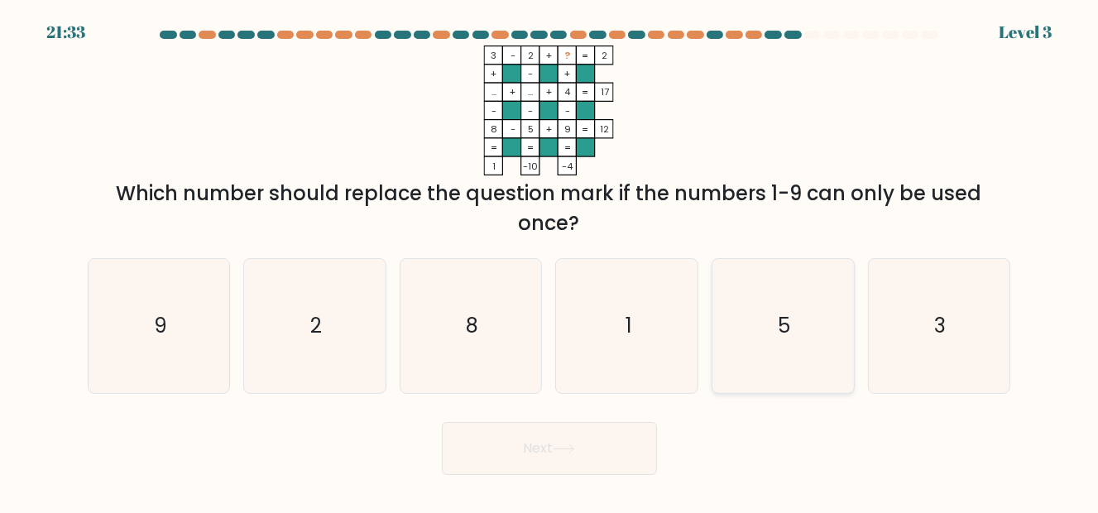
click at [784, 324] on text "5" at bounding box center [785, 325] width 12 height 27
click at [550, 261] on input "e. 5" at bounding box center [549, 258] width 1 height 4
radio input "true"
click at [525, 439] on button "Next" at bounding box center [549, 448] width 215 height 53
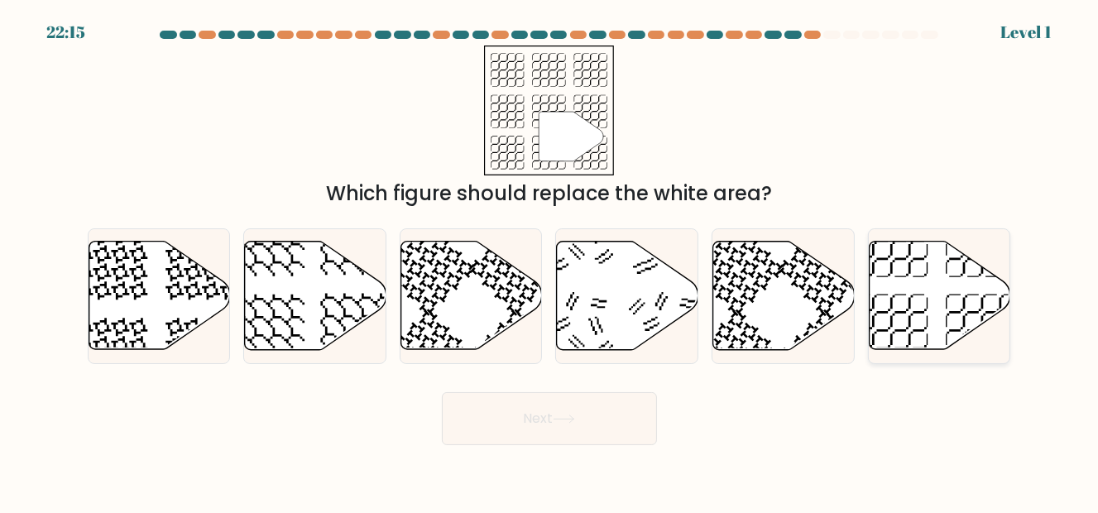
click at [889, 276] on icon at bounding box center [939, 296] width 141 height 108
click at [550, 261] on input "f." at bounding box center [549, 258] width 1 height 4
radio input "true"
click at [553, 422] on button "Next" at bounding box center [549, 418] width 215 height 53
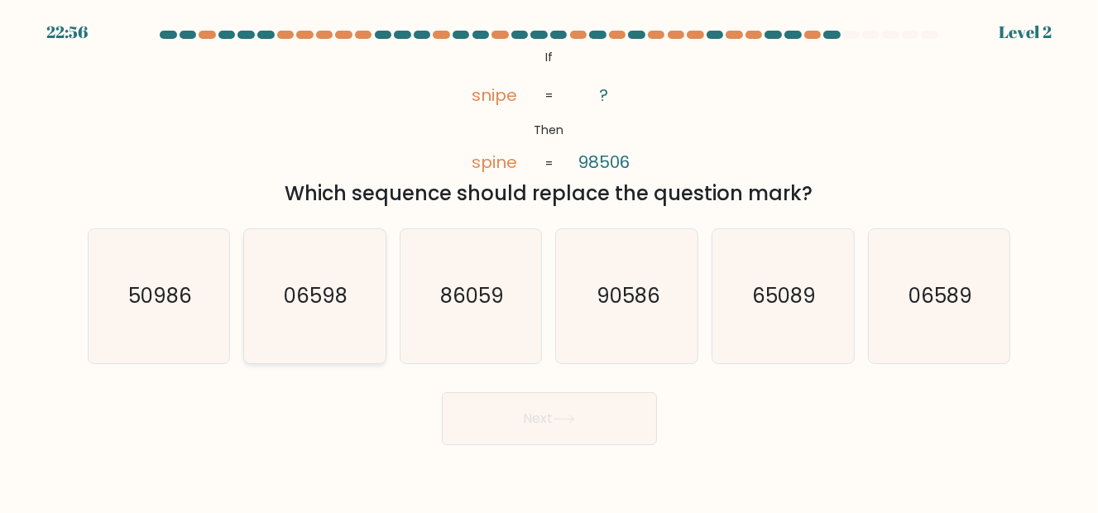
click at [339, 325] on icon "06598" at bounding box center [314, 296] width 135 height 135
click at [549, 261] on input "b. 06598" at bounding box center [549, 258] width 1 height 4
radio input "true"
click at [504, 394] on button "Next" at bounding box center [549, 418] width 215 height 53
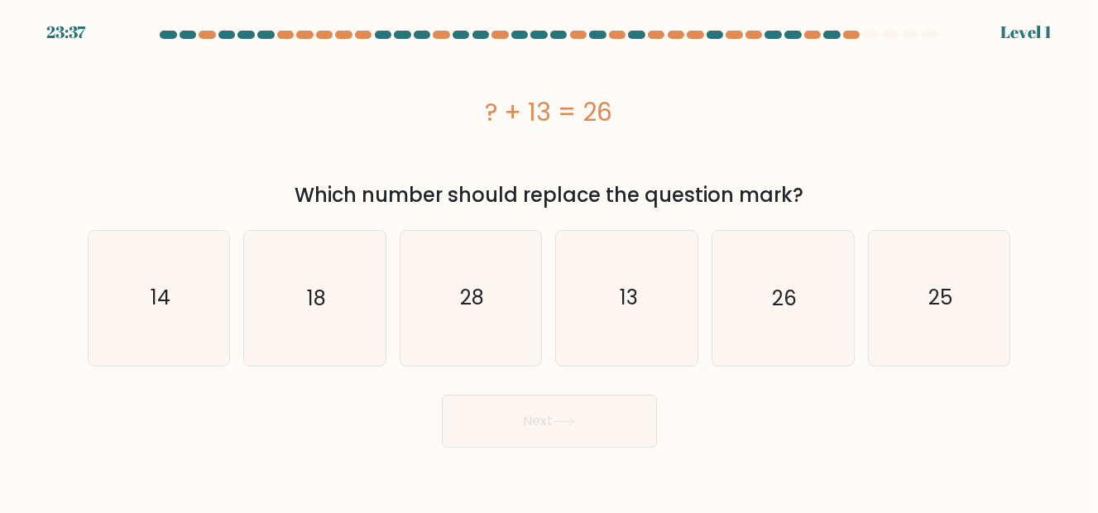
click at [388, 298] on div "b. 18" at bounding box center [315, 298] width 156 height 137
click at [337, 289] on icon "18" at bounding box center [314, 298] width 135 height 135
click at [549, 261] on input "b. 18" at bounding box center [549, 258] width 1 height 4
radio input "true"
click at [534, 412] on button "Next" at bounding box center [549, 421] width 215 height 53
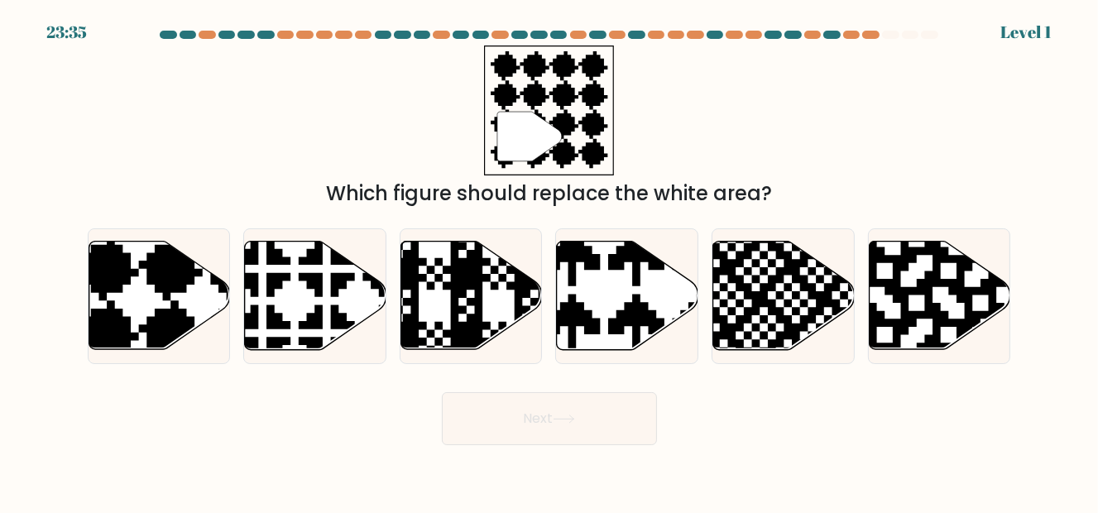
click at [534, 412] on button "Next" at bounding box center [549, 418] width 215 height 53
click at [125, 313] on icon at bounding box center [159, 296] width 141 height 108
click at [549, 261] on input "a." at bounding box center [549, 258] width 1 height 4
radio input "true"
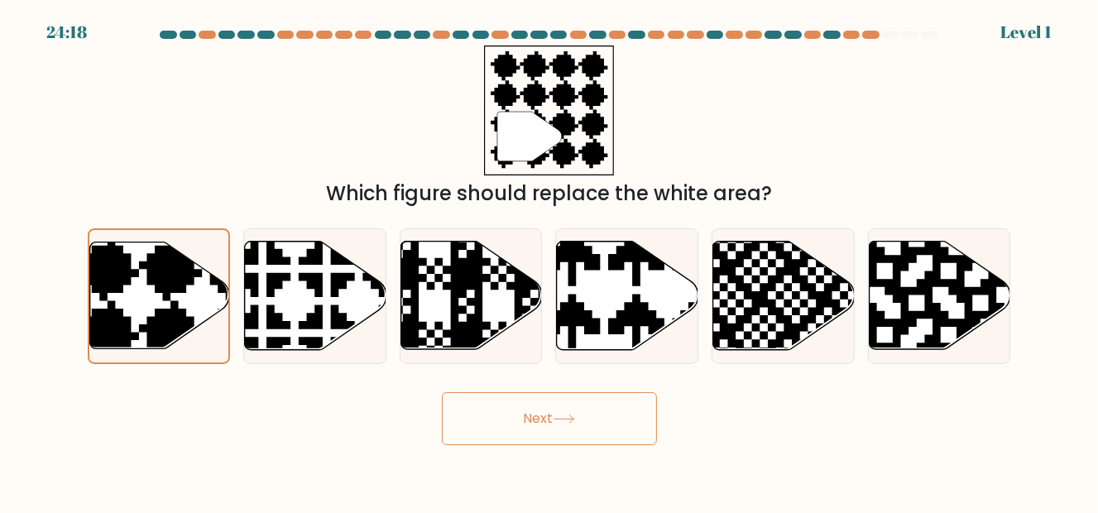
click at [506, 410] on button "Next" at bounding box center [549, 418] width 215 height 53
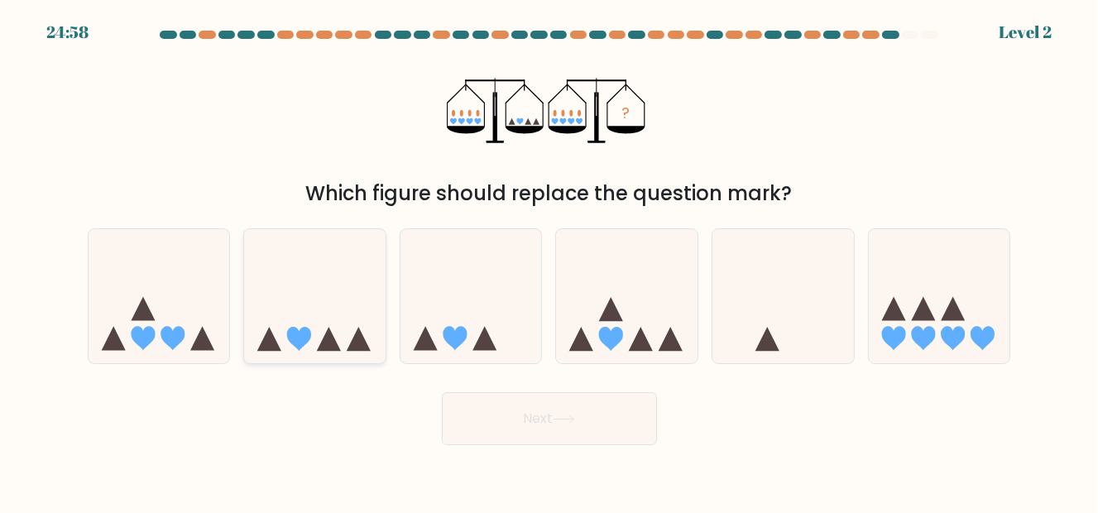
click at [330, 311] on icon at bounding box center [314, 295] width 141 height 117
click at [549, 261] on input "b." at bounding box center [549, 258] width 1 height 4
radio input "true"
drag, startPoint x: 496, startPoint y: 439, endPoint x: 457, endPoint y: 414, distance: 46.8
click at [457, 414] on button "Next" at bounding box center [549, 418] width 215 height 53
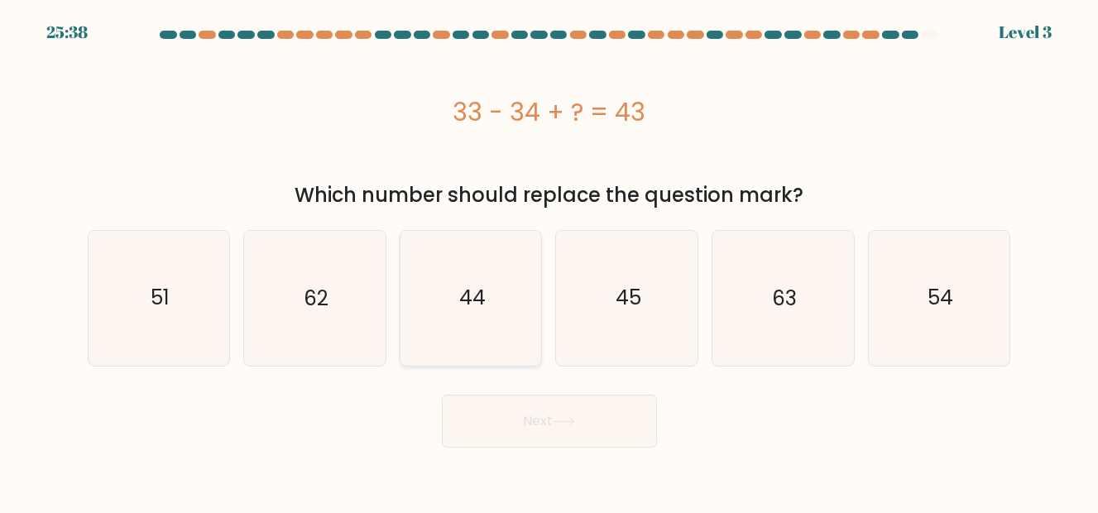
click at [473, 324] on icon "44" at bounding box center [471, 298] width 135 height 135
click at [549, 261] on input "c. 44" at bounding box center [549, 258] width 1 height 4
radio input "true"
click at [510, 413] on button "Next" at bounding box center [549, 421] width 215 height 53
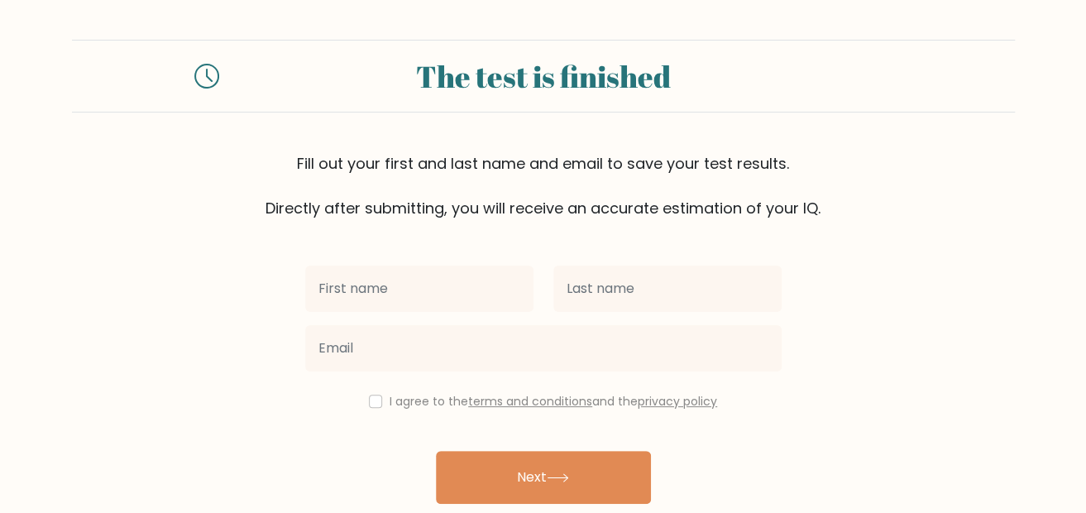
drag, startPoint x: 1085, startPoint y: 190, endPoint x: 447, endPoint y: 247, distance: 640.5
click at [447, 247] on div "I agree to the terms and conditions and the privacy policy Next Already have an…" at bounding box center [543, 380] width 496 height 322
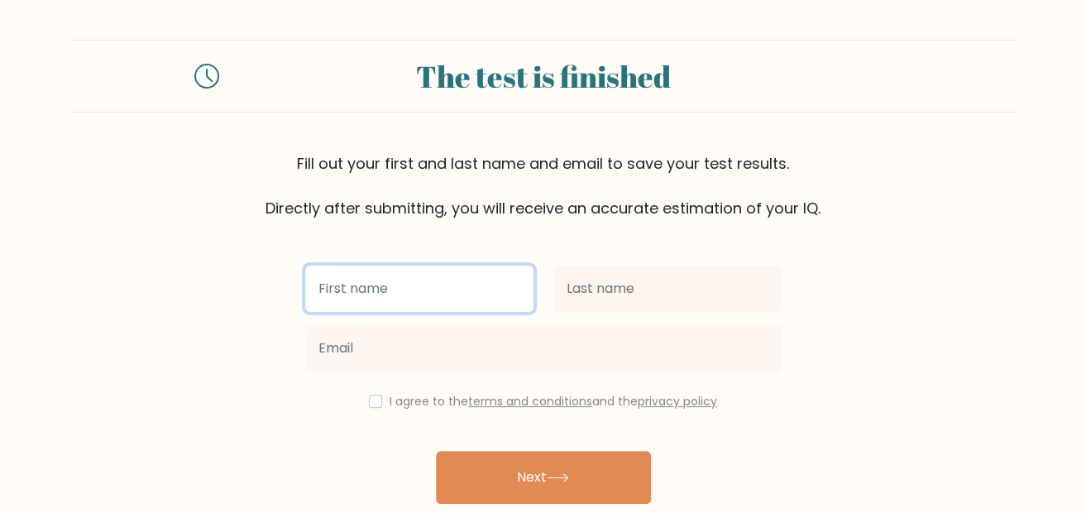
click at [441, 276] on input "text" at bounding box center [419, 289] width 228 height 46
type input "aj"
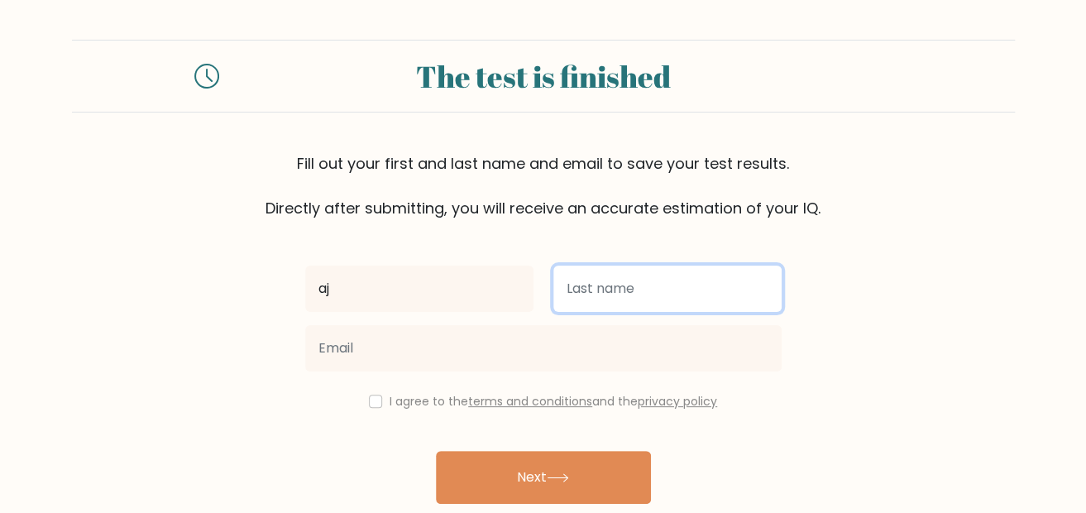
click at [582, 300] on input "text" at bounding box center [668, 289] width 228 height 46
type input "zamora"
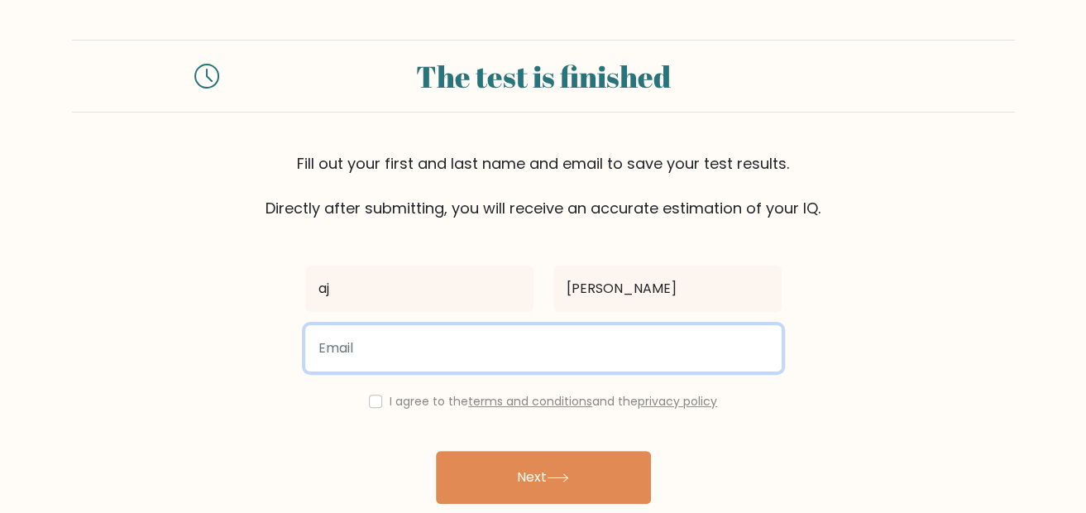
click at [568, 336] on input "email" at bounding box center [543, 348] width 477 height 46
type input "zamoraayla28@gmail.com"
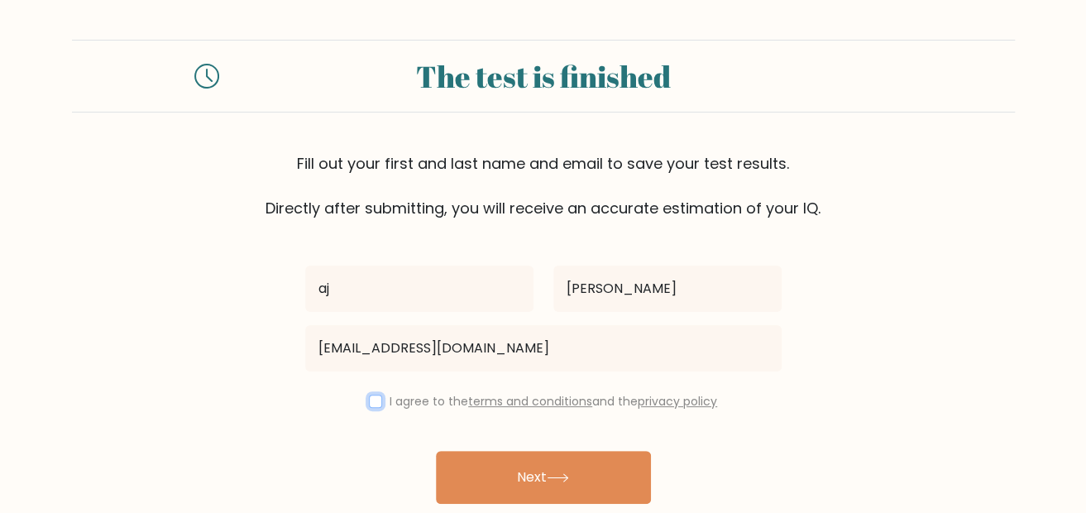
click at [375, 399] on input "checkbox" at bounding box center [375, 401] width 13 height 13
checkbox input "true"
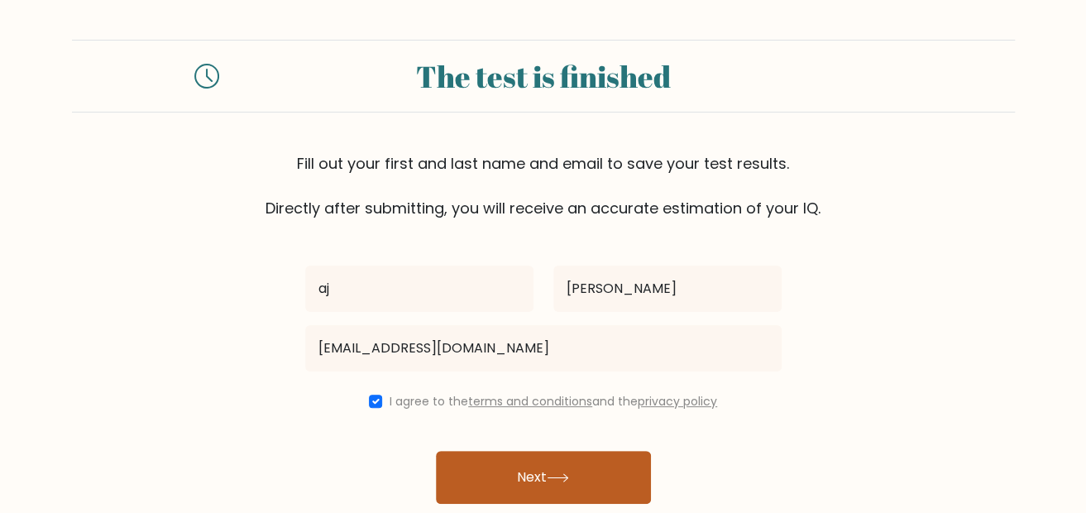
click at [484, 469] on button "Next" at bounding box center [543, 477] width 215 height 53
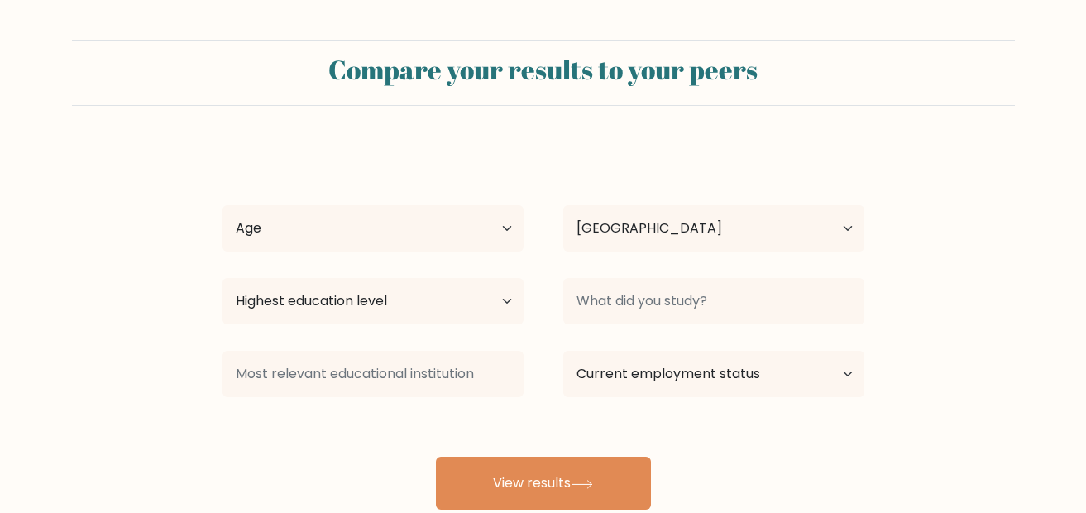
select select "PH"
click at [405, 213] on select "Age Under 18 years old 18-24 years old 25-34 years old 35-44 years old 45-54 ye…" at bounding box center [373, 228] width 301 height 46
select select "25_34"
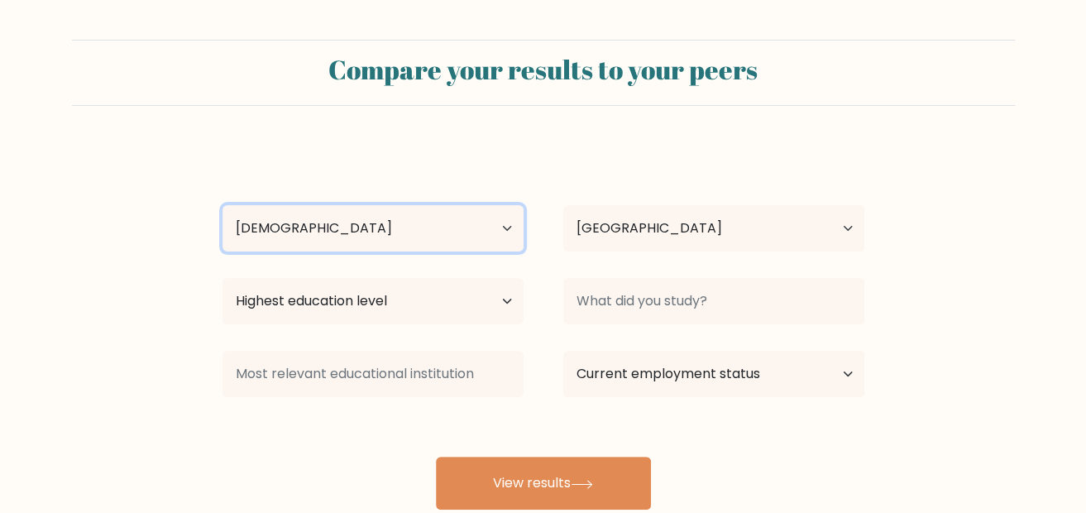
click at [223, 205] on select "Age Under 18 years old 18-24 years old 25-34 years old 35-44 years old 45-54 ye…" at bounding box center [373, 228] width 301 height 46
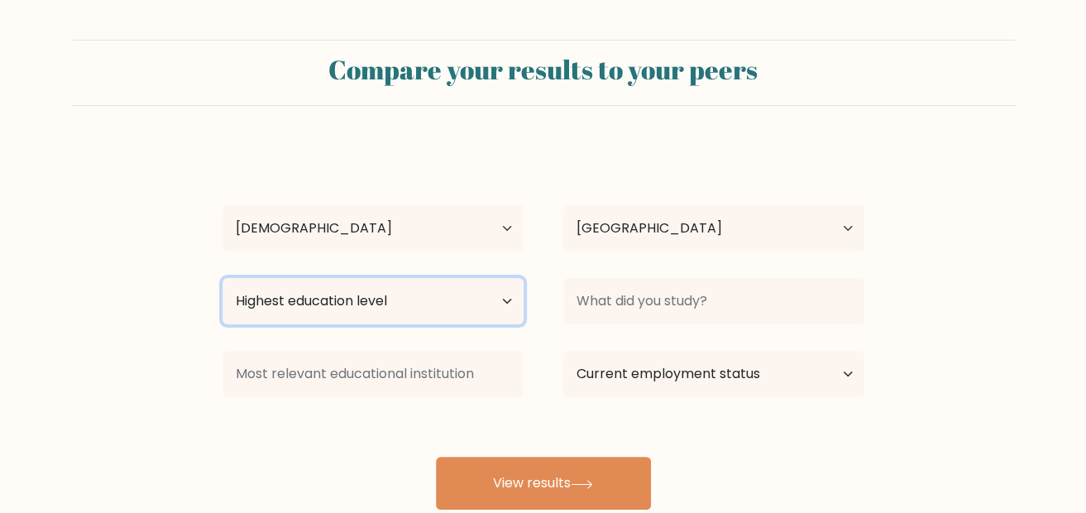
click at [391, 307] on select "Highest education level No schooling Primary Lower Secondary Upper Secondary Oc…" at bounding box center [373, 301] width 301 height 46
select select "bachelors_degree"
click at [223, 278] on select "Highest education level No schooling Primary Lower Secondary Upper Secondary Oc…" at bounding box center [373, 301] width 301 height 46
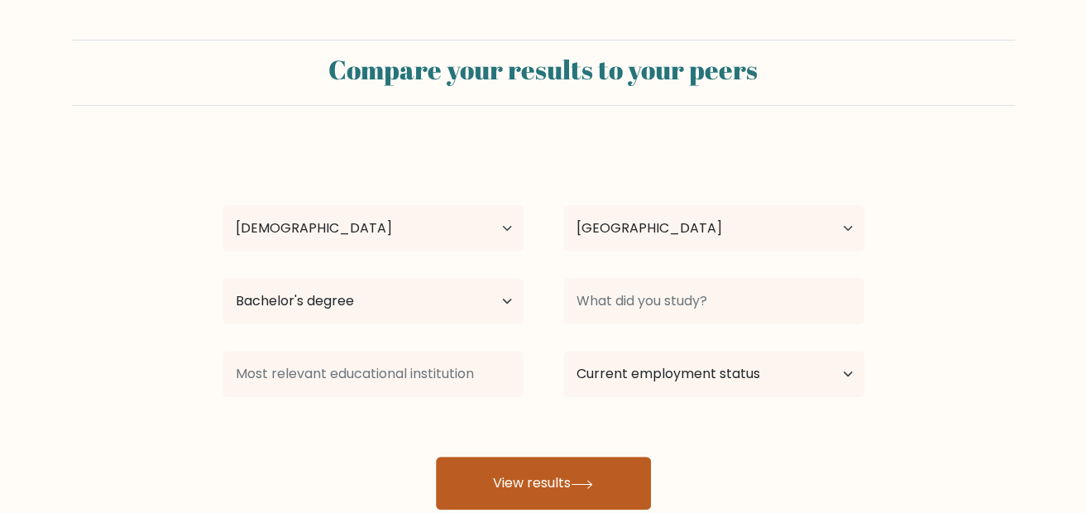
click at [574, 479] on button "View results" at bounding box center [543, 483] width 215 height 53
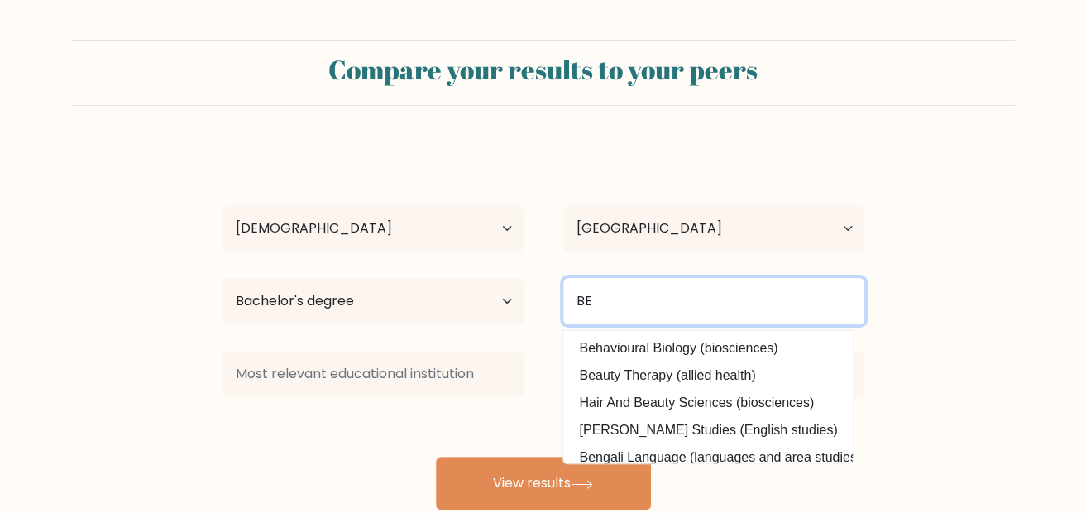
type input "B"
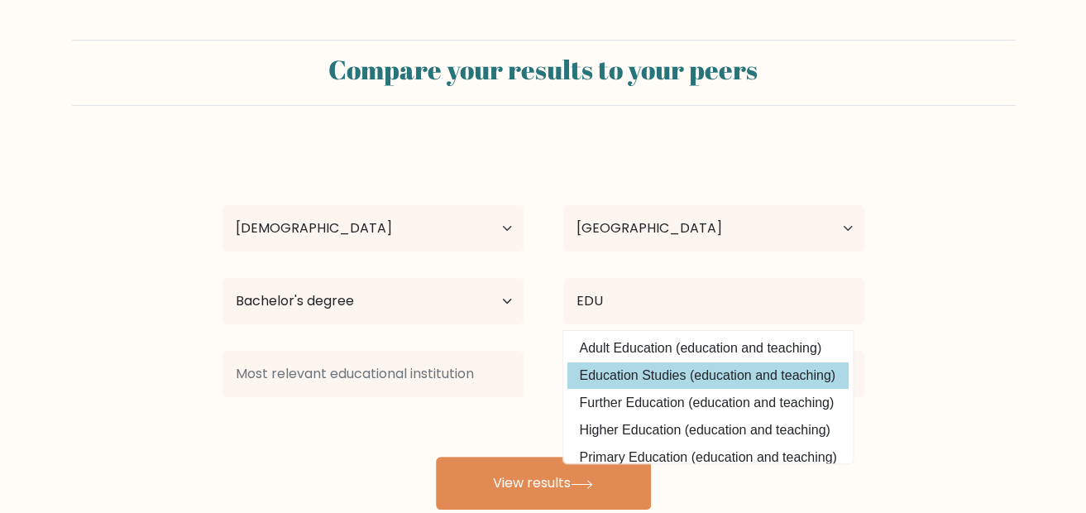
click at [695, 377] on div "aj zamora Age Under 18 years old 18-24 years old 25-34 years old 35-44 years ol…" at bounding box center [544, 328] width 662 height 364
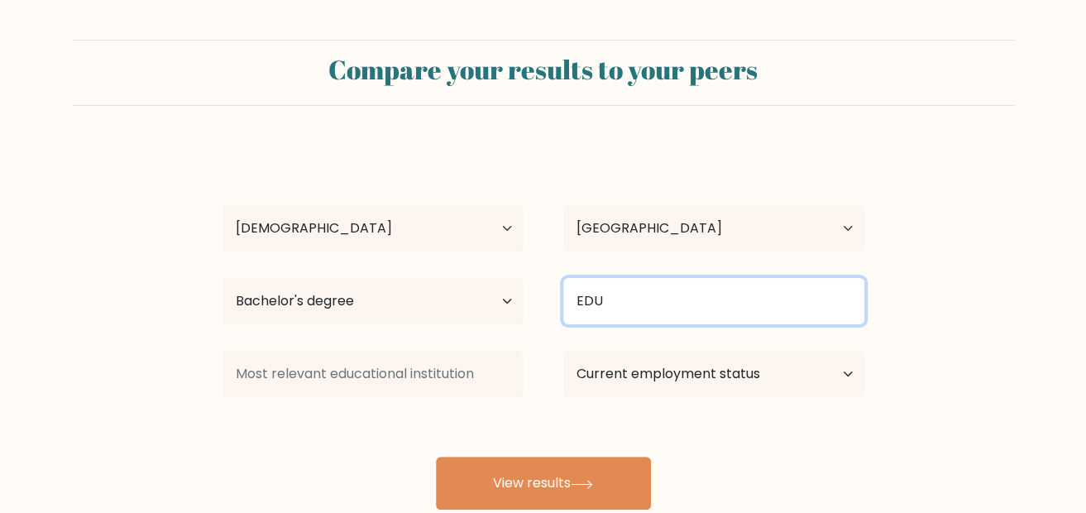
click at [662, 295] on input "EDU" at bounding box center [713, 301] width 301 height 46
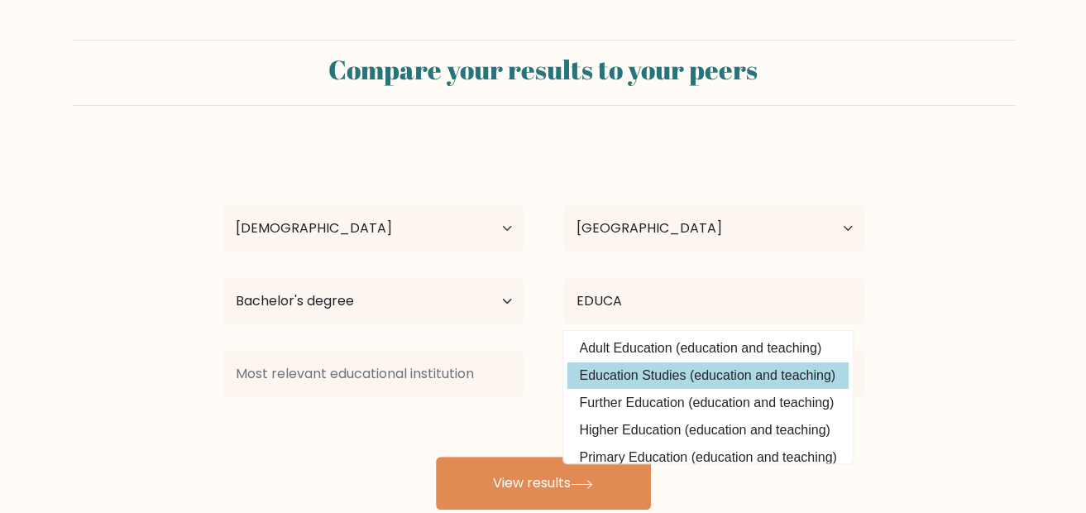
click at [636, 372] on option "Education Studies (education and teaching)" at bounding box center [708, 375] width 281 height 26
type input "Education Studies"
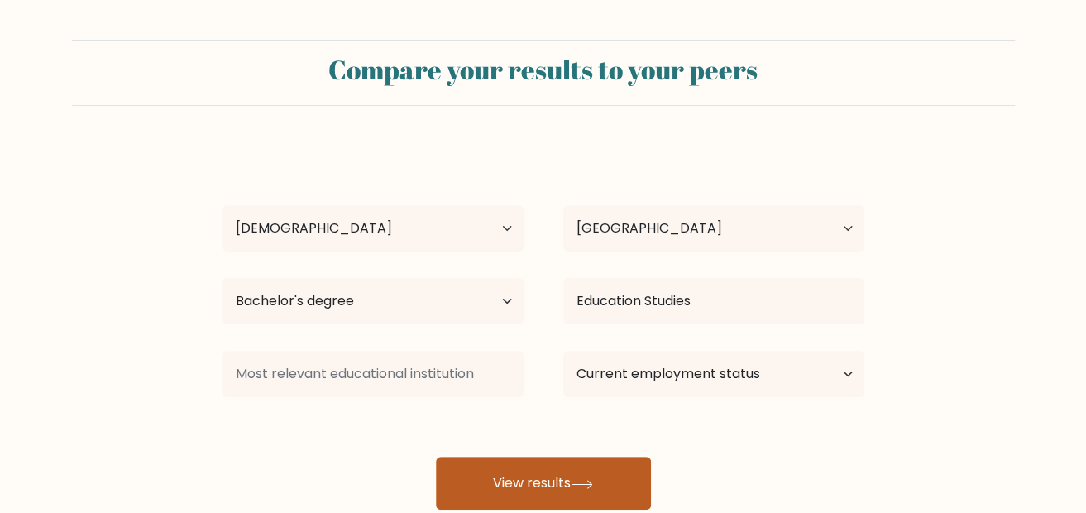
click at [581, 480] on icon at bounding box center [582, 484] width 22 height 9
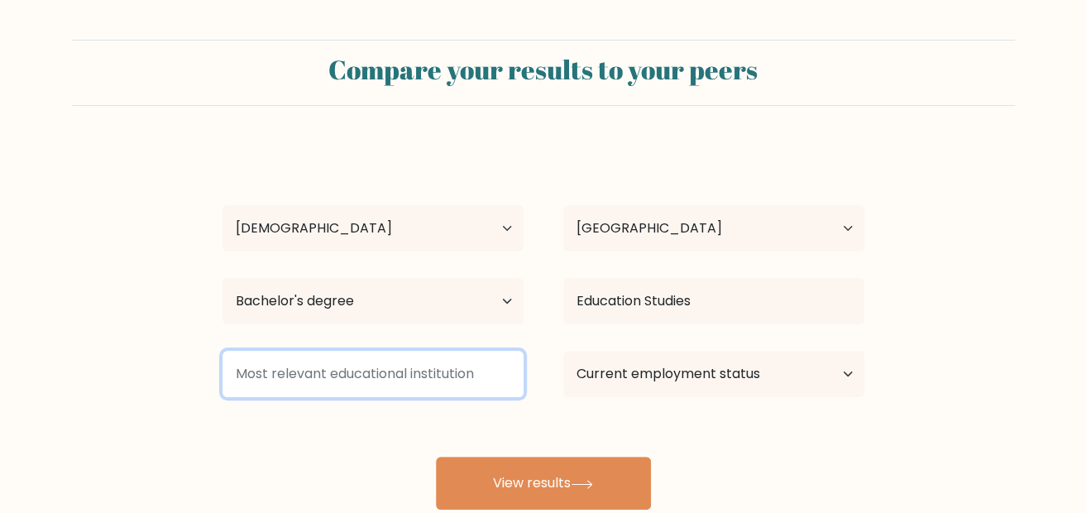
click at [429, 377] on input at bounding box center [373, 374] width 301 height 46
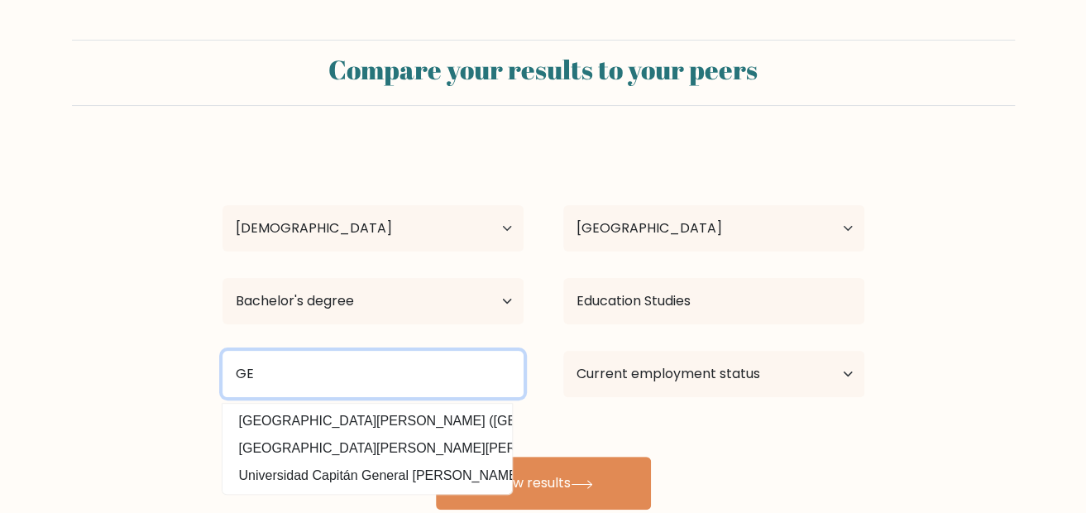
type input "G"
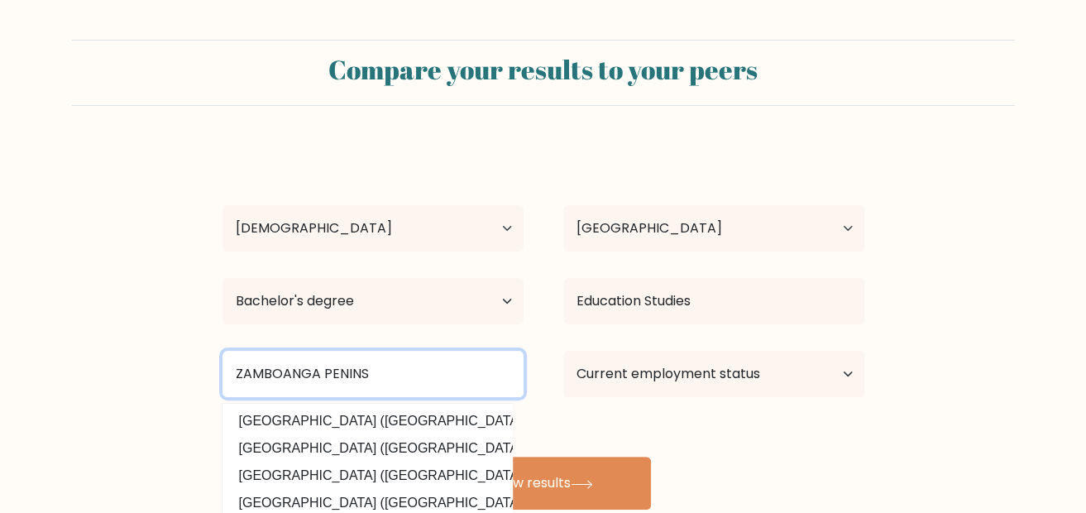
type input "ZAMBOANGA PENINS"
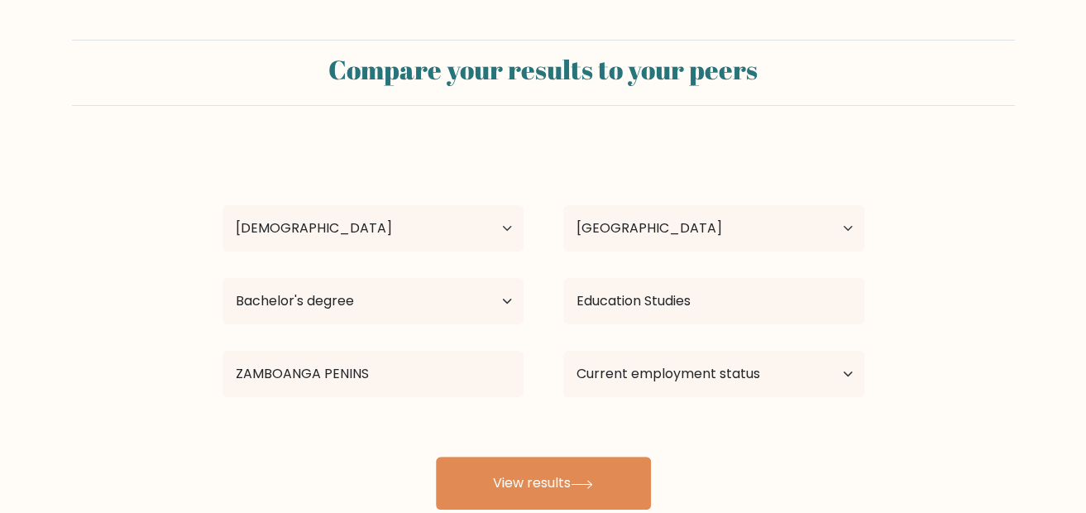
drag, startPoint x: 498, startPoint y: 431, endPoint x: 433, endPoint y: 378, distance: 84.1
click at [435, 382] on div "ZAMBOANGA PENINS Bataan Peninsula State University (Philippines) Universidad de…" at bounding box center [373, 374] width 341 height 60
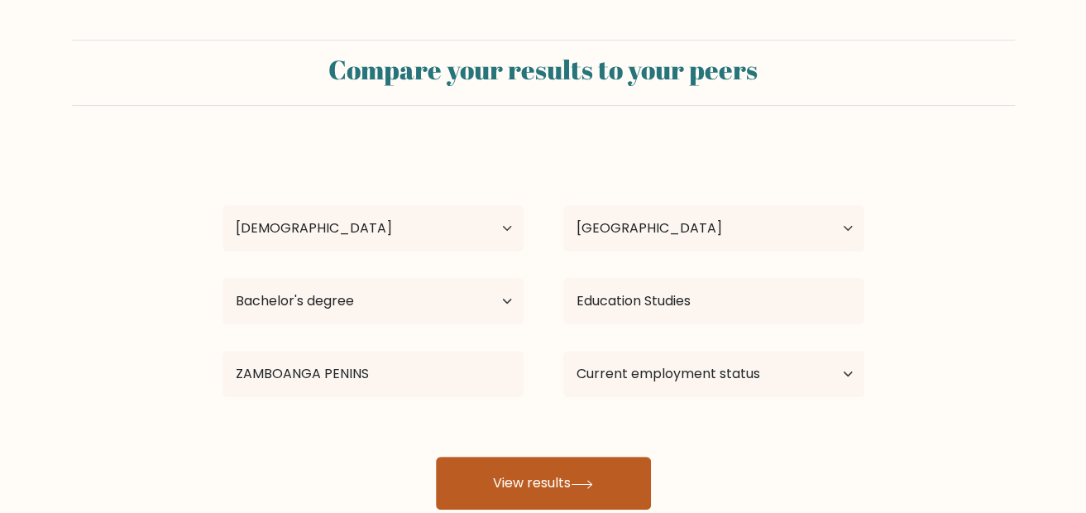
click at [495, 487] on button "View results" at bounding box center [543, 483] width 215 height 53
click at [474, 480] on button "View results" at bounding box center [543, 483] width 215 height 53
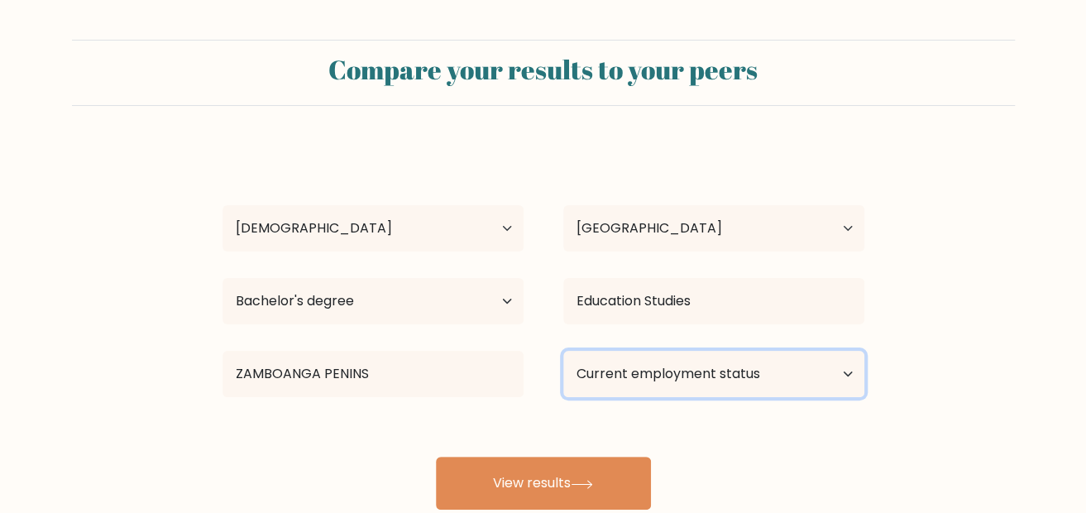
click at [668, 375] on select "Current employment status Employed Student Retired Other / prefer not to answer" at bounding box center [713, 374] width 301 height 46
select select "other"
click at [563, 351] on select "Current employment status Employed Student Retired Other / prefer not to answer" at bounding box center [713, 374] width 301 height 46
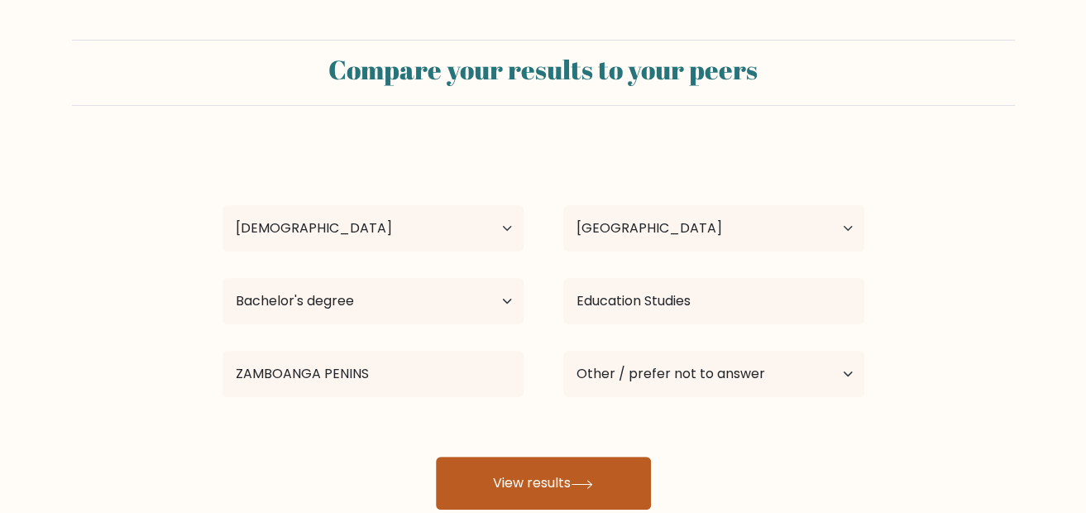
click at [573, 491] on button "View results" at bounding box center [543, 483] width 215 height 53
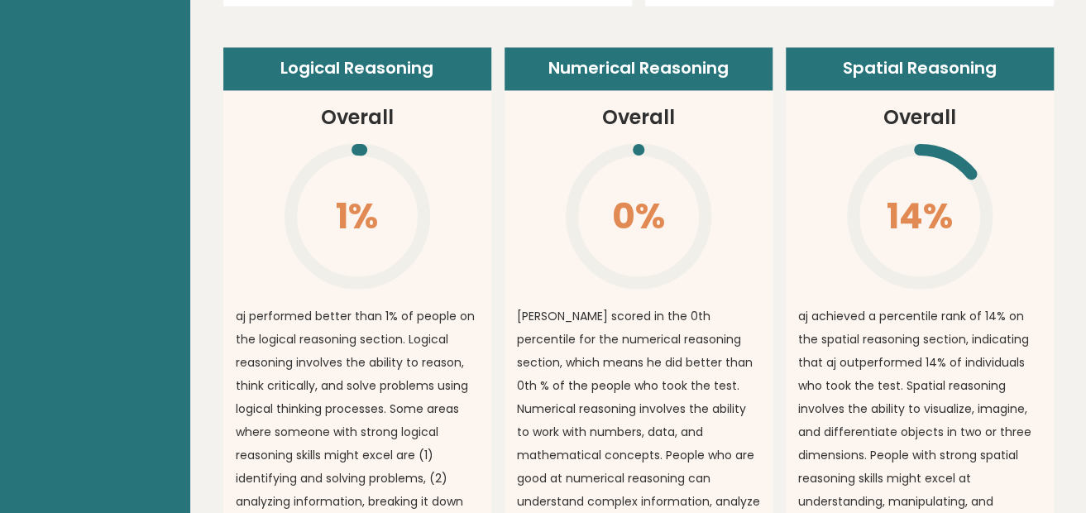
scroll to position [1202, 0]
